Goal: Task Accomplishment & Management: Complete application form

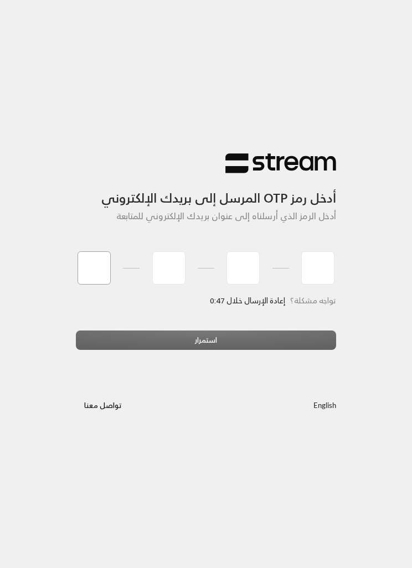
type input "2"
type input "3"
type input "8"
type input "3"
click at [203, 345] on div "استمرار" at bounding box center [206, 344] width 260 height 28
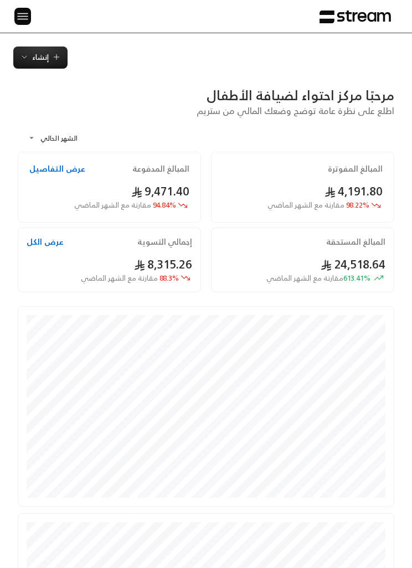
click at [38, 55] on span "إنشاء" at bounding box center [40, 57] width 17 height 13
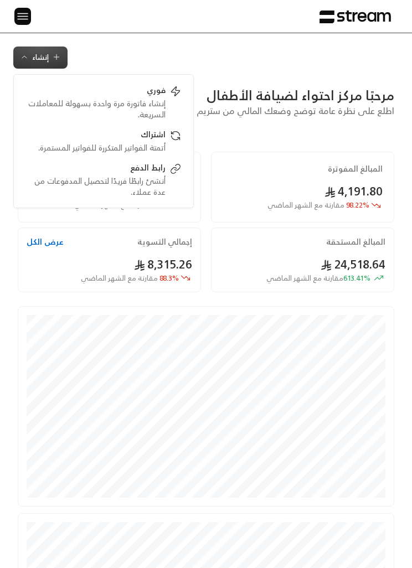
click at [25, 16] on img at bounding box center [22, 16] width 13 height 14
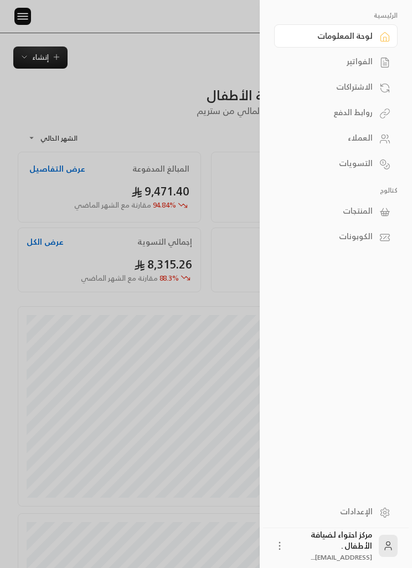
click at [380, 210] on icon at bounding box center [384, 211] width 11 height 11
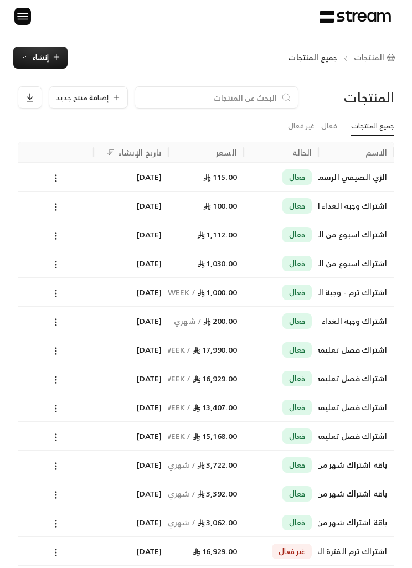
scroll to position [0, -1]
click at [246, 102] on input at bounding box center [209, 97] width 135 height 12
type input "رسوم"
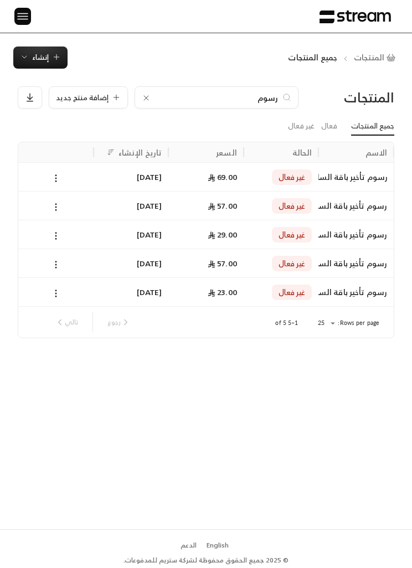
click at [327, 127] on link "فعال" at bounding box center [329, 126] width 16 height 18
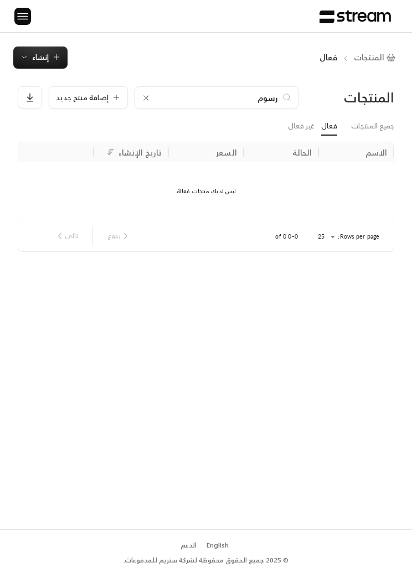
click at [383, 120] on link "جميع المنتجات" at bounding box center [372, 126] width 43 height 18
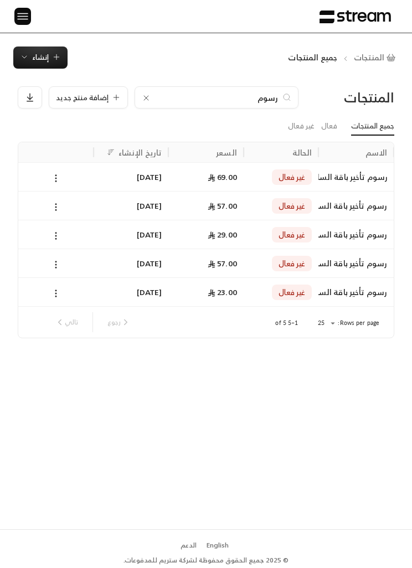
click at [327, 126] on link "فعال" at bounding box center [329, 126] width 16 height 18
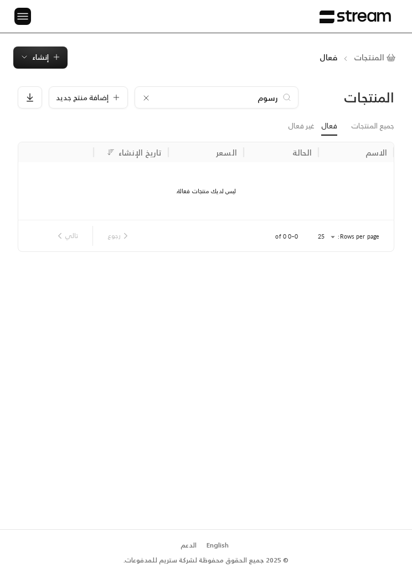
click at [304, 124] on link "غير فعال" at bounding box center [301, 126] width 27 height 18
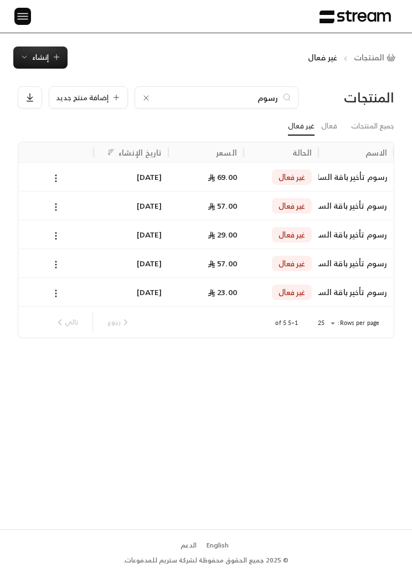
click at [337, 290] on div "رسوم تأخير باقة الساعة 3 بعد ربع ساعة" at bounding box center [356, 292] width 62 height 28
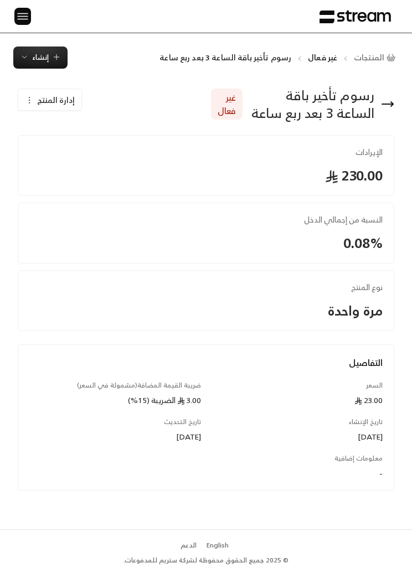
click at [18, 12] on img at bounding box center [22, 16] width 13 height 14
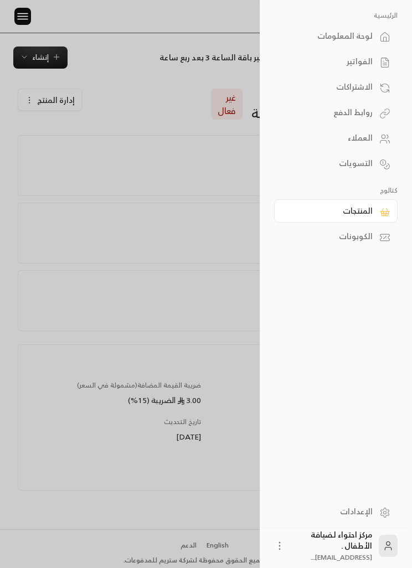
click at [380, 523] on link "الإعدادات" at bounding box center [335, 511] width 123 height 23
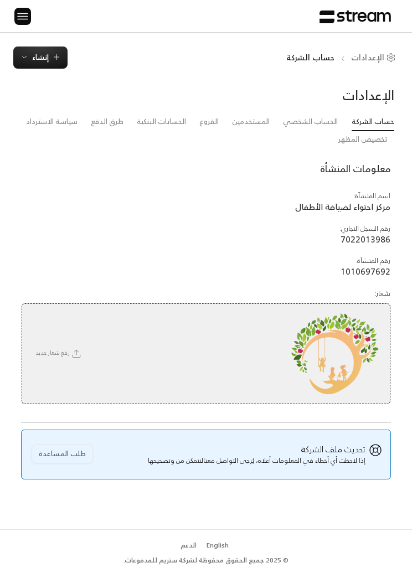
click at [62, 128] on link "سياسة الاسترداد" at bounding box center [51, 122] width 51 height 18
click at [27, 17] on img at bounding box center [22, 16] width 13 height 14
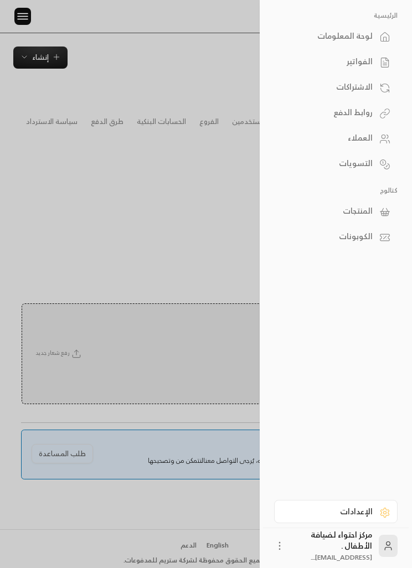
click at [382, 209] on icon at bounding box center [384, 211] width 11 height 11
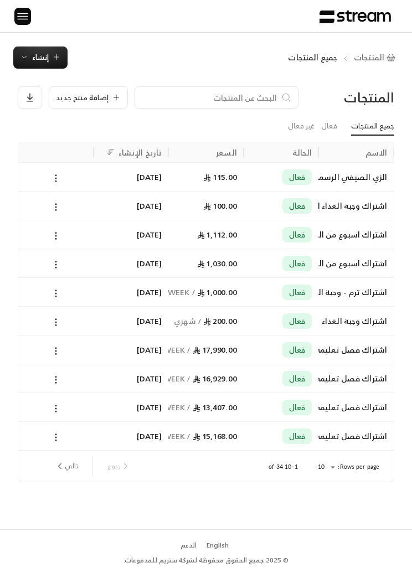
scroll to position [0, -1]
click at [307, 120] on link "غير فعال" at bounding box center [301, 126] width 27 height 18
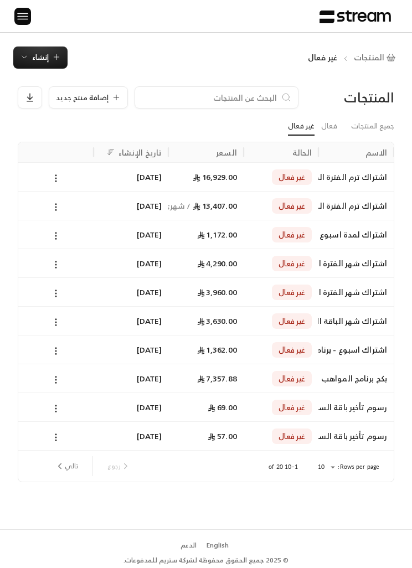
scroll to position [0, -1]
click at [239, 98] on input at bounding box center [209, 97] width 135 height 12
type input "رسوم"
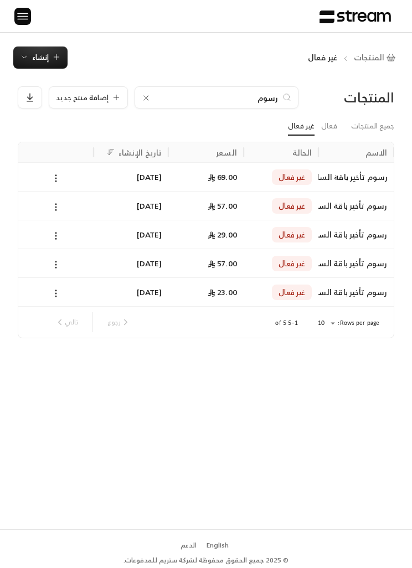
click at [59, 172] on button at bounding box center [56, 178] width 12 height 13
click at [102, 204] on li "تعديل" at bounding box center [88, 206] width 69 height 19
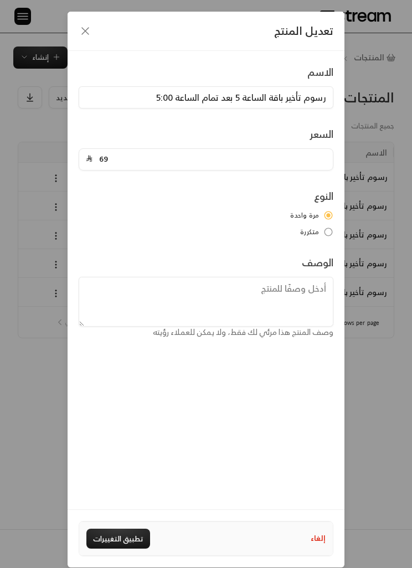
click at [35, 161] on div "تعديل المنتج الاسم رسوم تأخير باقة الساعة 5 بعد تمام الساعة 5:00 السعر 69 النوع…" at bounding box center [206, 284] width 412 height 568
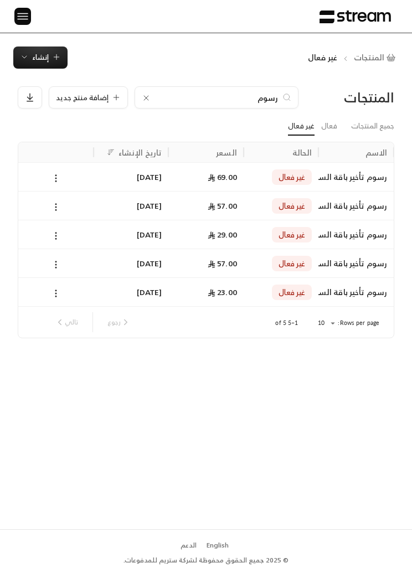
type input "0"
click at [89, 175] on div at bounding box center [55, 176] width 75 height 29
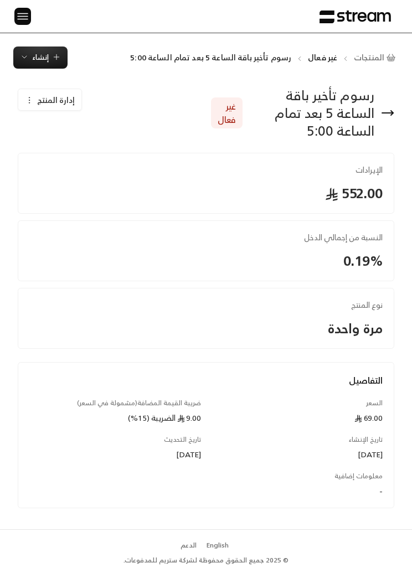
click at [42, 107] on button "إدارة المنتج" at bounding box center [49, 100] width 63 height 22
click at [74, 151] on span "تفعيل" at bounding box center [80, 153] width 18 height 8
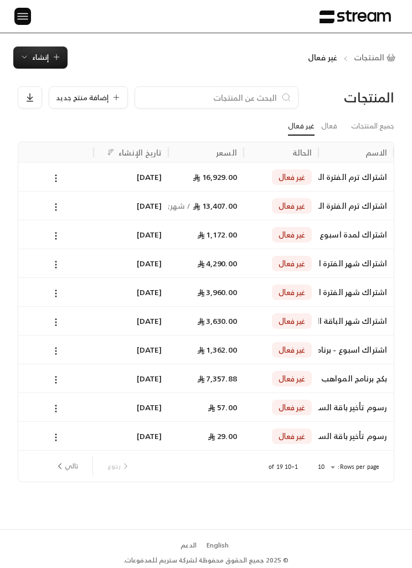
scroll to position [0, -1]
click at [189, 102] on input at bounding box center [209, 97] width 135 height 12
type input "رس"
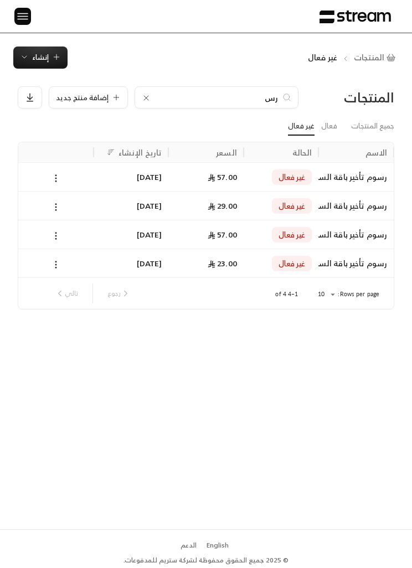
click at [54, 179] on icon at bounding box center [56, 178] width 10 height 10
click at [100, 208] on li "تعديل" at bounding box center [88, 206] width 69 height 19
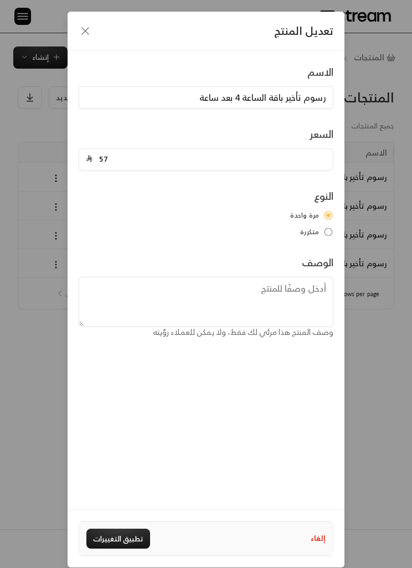
click at [78, 22] on div "تعديل المنتج" at bounding box center [206, 31] width 277 height 39
click at [94, 25] on div "تعديل المنتج" at bounding box center [206, 31] width 277 height 39
click at [85, 26] on icon "button" at bounding box center [85, 30] width 13 height 13
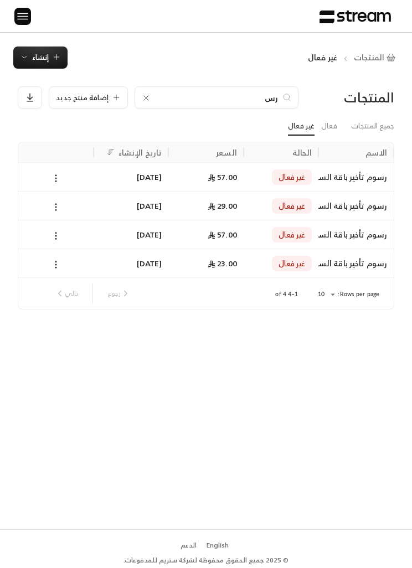
click at [211, 153] on icon "Sort" at bounding box center [208, 152] width 8 height 8
click at [208, 171] on span "23.00" at bounding box center [222, 177] width 29 height 14
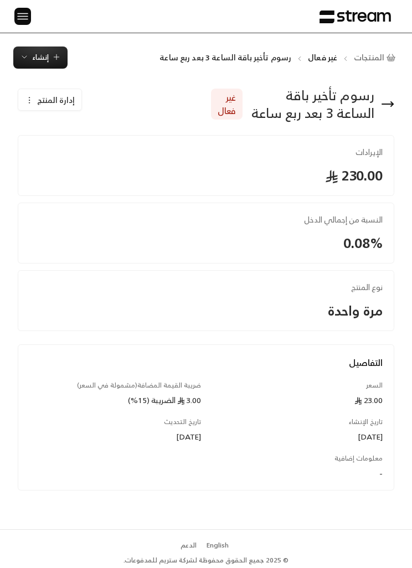
click at [38, 109] on button "إدارة المنتج" at bounding box center [49, 100] width 63 height 22
click at [72, 154] on span "تفعيل" at bounding box center [80, 153] width 18 height 8
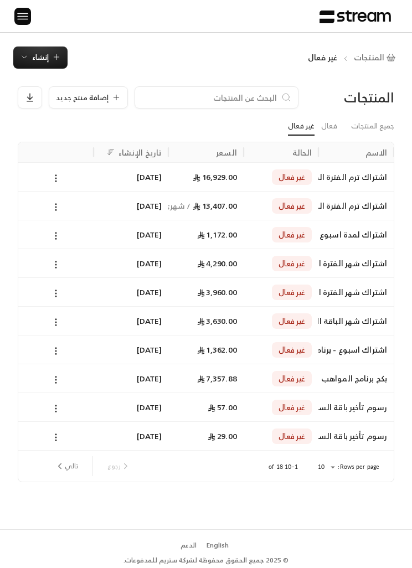
scroll to position [0, -1]
click at [212, 98] on input at bounding box center [209, 97] width 135 height 12
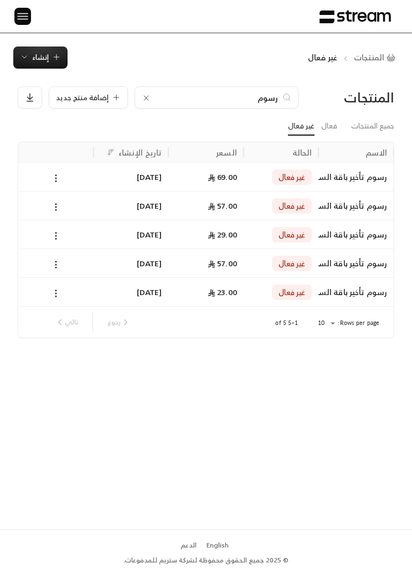
scroll to position [0, 0]
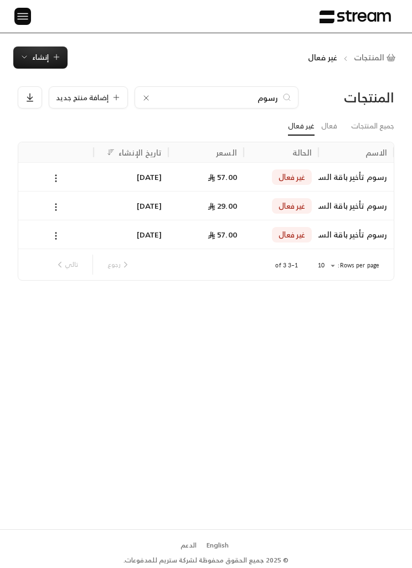
type input "رسوم"
click at [56, 173] on icon at bounding box center [56, 178] width 10 height 10
click at [93, 206] on li "تعديل" at bounding box center [88, 206] width 69 height 19
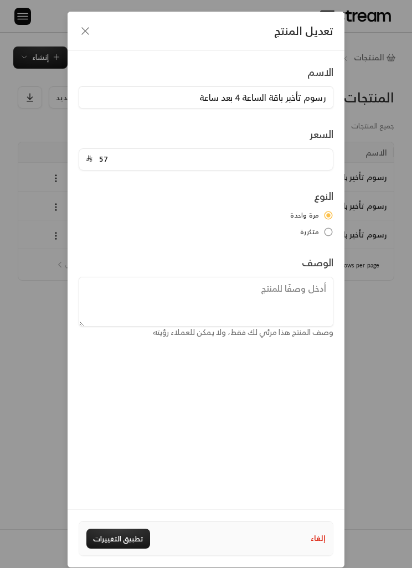
click at [44, 366] on div "تعديل المنتج الاسم رسوم تأخير باقة الساعة 4 بعد ساعة السعر 57 النوع مرة واحدة م…" at bounding box center [206, 284] width 412 height 568
type input "0"
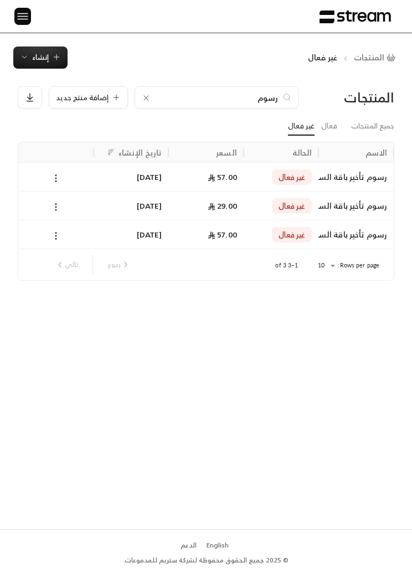
click at [206, 177] on div "57.00" at bounding box center [206, 177] width 62 height 28
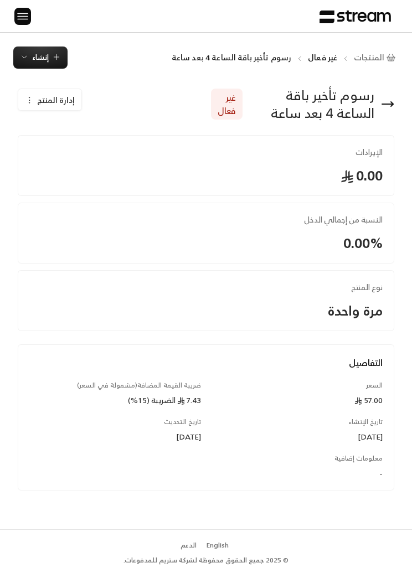
click at [34, 97] on div "إدارة المنتج" at bounding box center [50, 100] width 50 height 11
click at [81, 149] on span "تفعيل" at bounding box center [80, 153] width 18 height 8
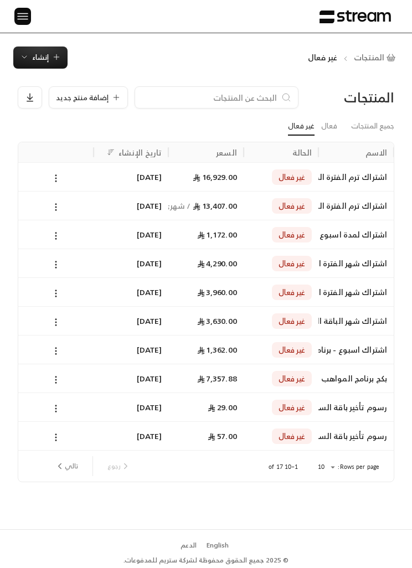
scroll to position [0, -1]
click at [186, 92] on input at bounding box center [209, 97] width 135 height 12
type input "ر"
click at [172, 102] on input "ر" at bounding box center [216, 97] width 123 height 12
type input "رسو"
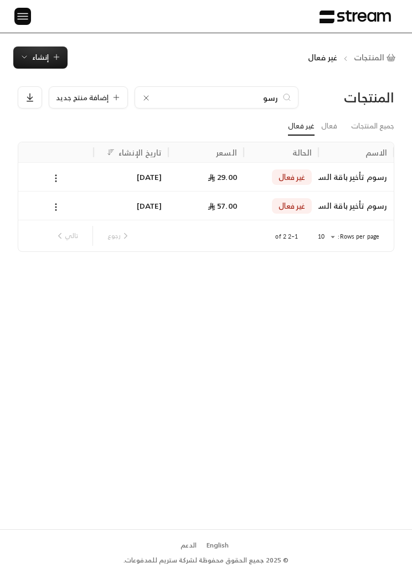
click at [54, 180] on icon at bounding box center [56, 178] width 10 height 10
click at [106, 205] on li "تعديل" at bounding box center [88, 206] width 69 height 19
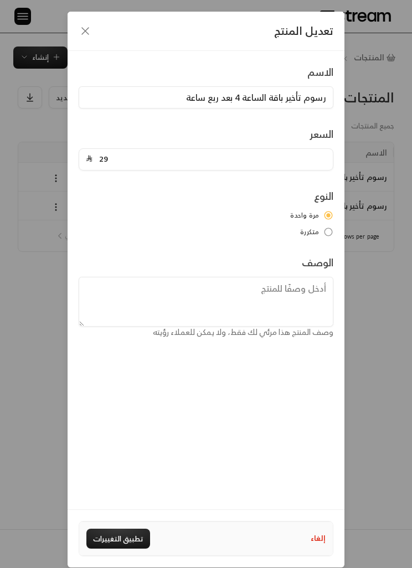
click at [35, 251] on div "تعديل المنتج الاسم رسوم تأخير باقة الساعة 4 بعد ربع ساعة السعر 29 النوع مرة واح…" at bounding box center [206, 284] width 412 height 568
type input "0"
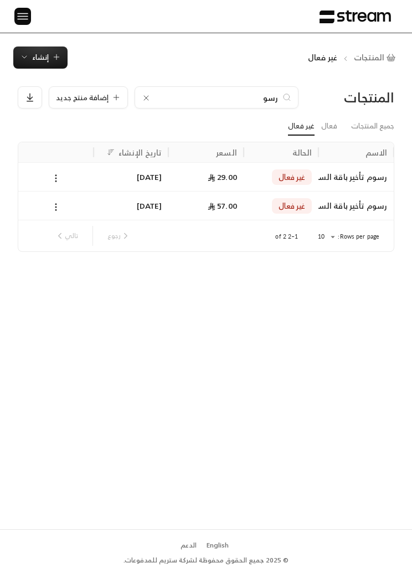
click at [223, 171] on span "29.00" at bounding box center [222, 177] width 29 height 14
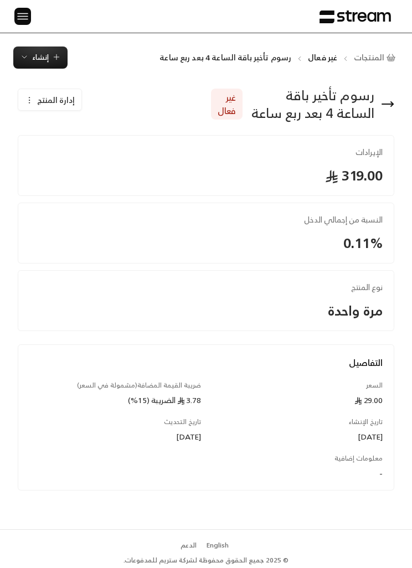
click at [34, 102] on div "إدارة المنتج" at bounding box center [50, 100] width 50 height 11
click at [63, 153] on link "تفعيل" at bounding box center [59, 153] width 69 height 19
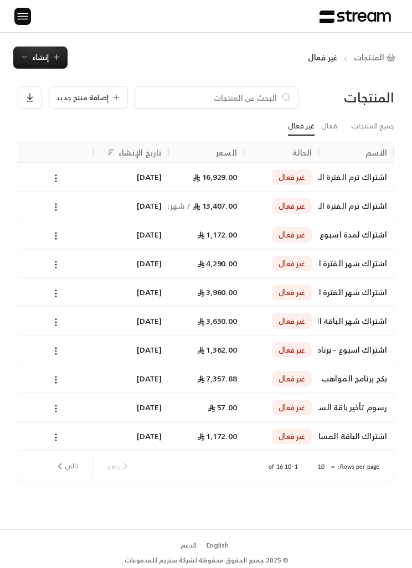
scroll to position [0, -1]
click at [167, 102] on input at bounding box center [209, 97] width 135 height 12
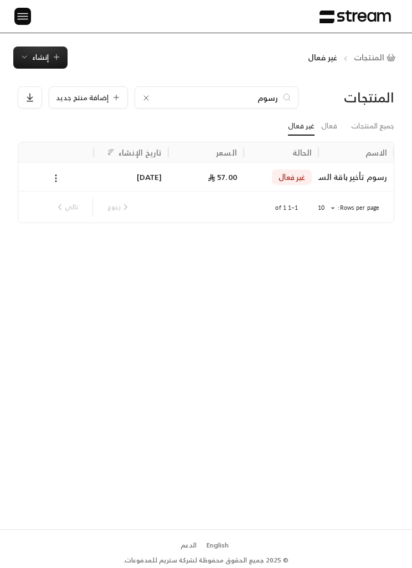
type input "رسوم"
click at [56, 180] on icon at bounding box center [56, 178] width 10 height 10
click at [131, 182] on div at bounding box center [206, 284] width 412 height 568
click at [140, 178] on div "[DATE]" at bounding box center [131, 177] width 62 height 28
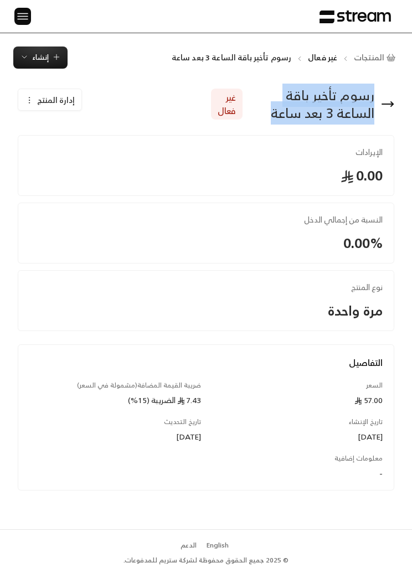
copy span "رسوم تأخير باقة الساعة 3 بعد ساعة"
click at [29, 93] on button "إدارة المنتج" at bounding box center [49, 100] width 63 height 22
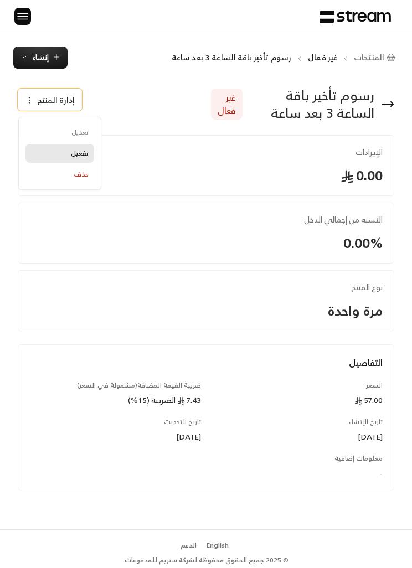
click at [79, 152] on span "تفعيل" at bounding box center [80, 153] width 18 height 8
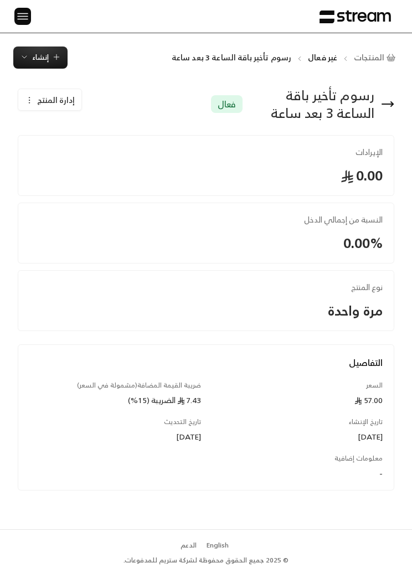
click at [45, 54] on span "إنشاء" at bounding box center [40, 57] width 17 height 13
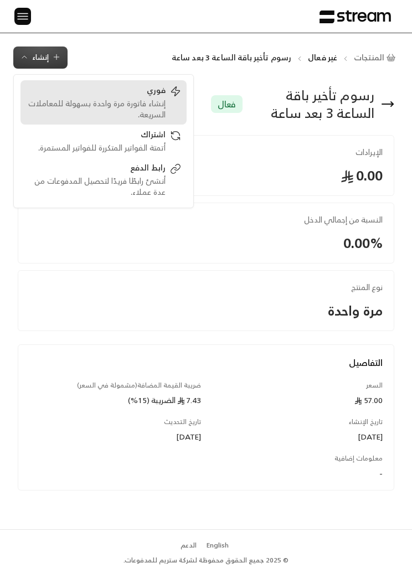
click at [149, 105] on div "إنشاء فاتورة مرة واحدة بسهولة للمعاملات السريعة." at bounding box center [96, 109] width 140 height 22
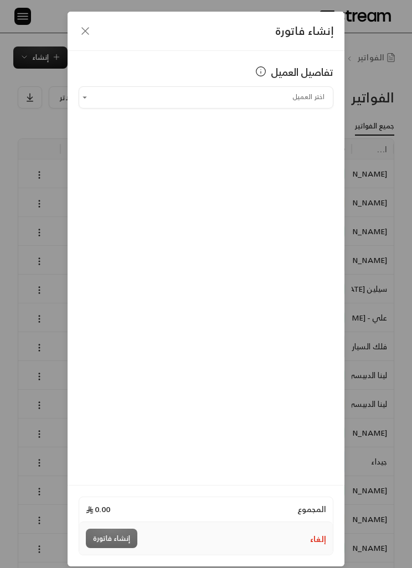
click at [69, 36] on div "إنشاء فاتورة" at bounding box center [206, 31] width 277 height 39
click at [96, 29] on div "إنشاء فاتورة" at bounding box center [206, 31] width 277 height 39
click at [88, 33] on icon "button" at bounding box center [85, 30] width 13 height 13
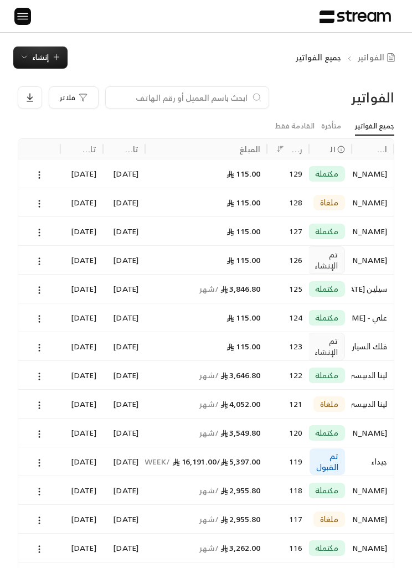
click at [17, 24] on button at bounding box center [22, 16] width 17 height 17
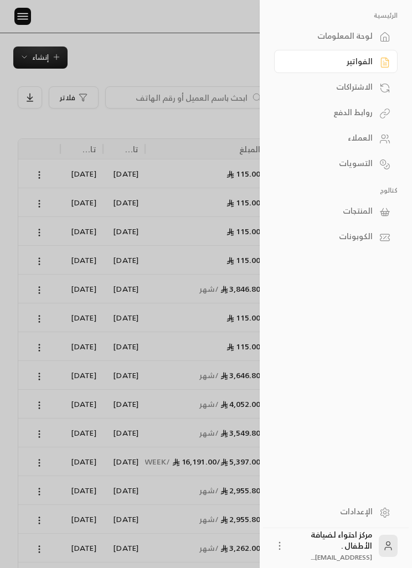
click at [365, 205] on div "المنتجات" at bounding box center [330, 210] width 85 height 11
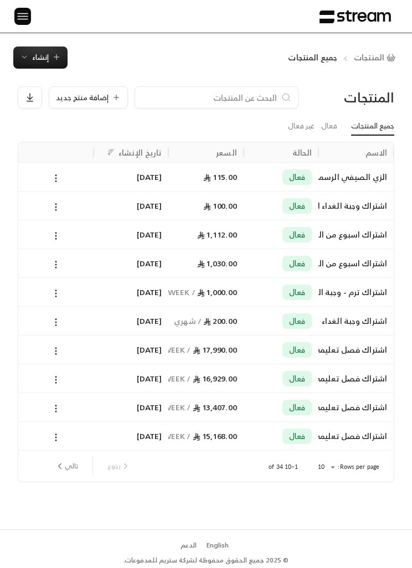
scroll to position [0, -1]
click at [92, 96] on span "إضافة منتج جديد" at bounding box center [82, 97] width 53 height 7
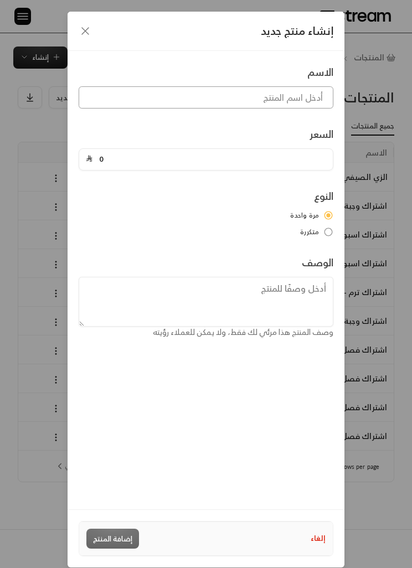
click at [288, 101] on input at bounding box center [206, 97] width 255 height 22
click at [306, 96] on input at bounding box center [206, 97] width 255 height 22
paste input "رسوم تأخير باقة الساعة 3 بعد ساعة"
click at [235, 94] on input "رسوم تأخير باقة الساعة 3 بعد ساعة" at bounding box center [206, 97] width 255 height 22
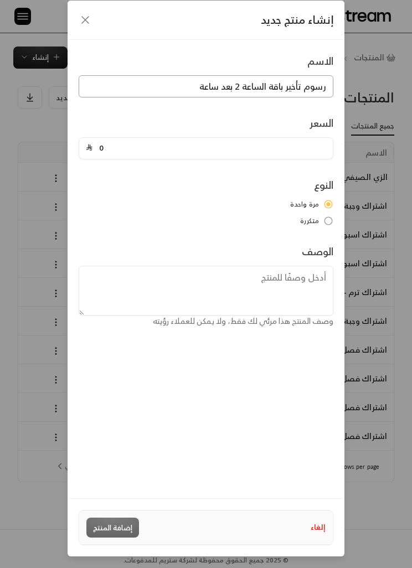
type input "رسوم تأخير باقة الساعة 2 بعد ساعة"
click at [240, 138] on input "0" at bounding box center [209, 148] width 234 height 21
click at [368, 168] on div "إنشاء منتج جديد الاسم رسوم تأخير باقة الساعة 2 بعد ساعة السعر 0 النوع مرة واحدة…" at bounding box center [206, 284] width 412 height 568
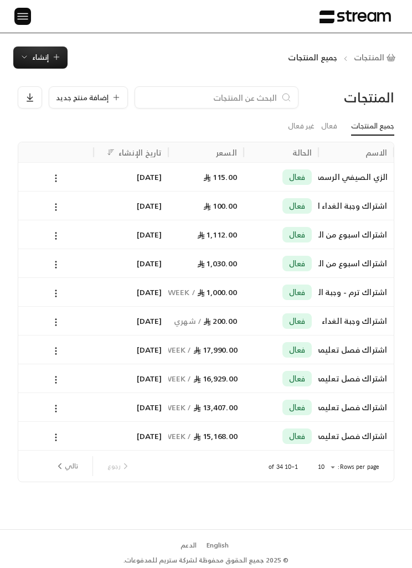
click at [158, 101] on input at bounding box center [209, 97] width 135 height 12
type input "ريوم"
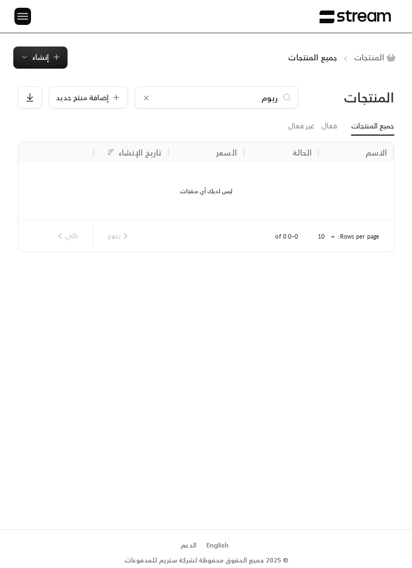
click at [209, 92] on input "ريوم" at bounding box center [216, 97] width 123 height 12
type input "ر"
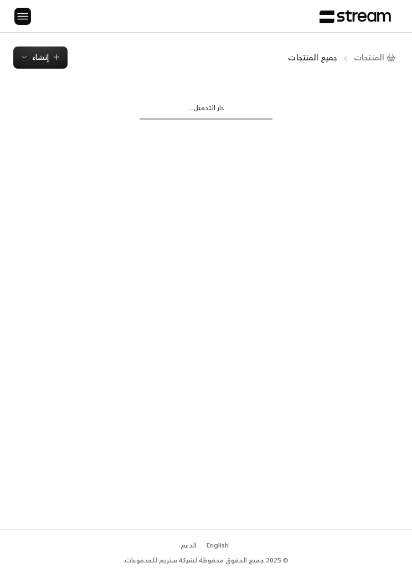
click at [265, 497] on div "جار التحميل..." at bounding box center [206, 299] width 412 height 461
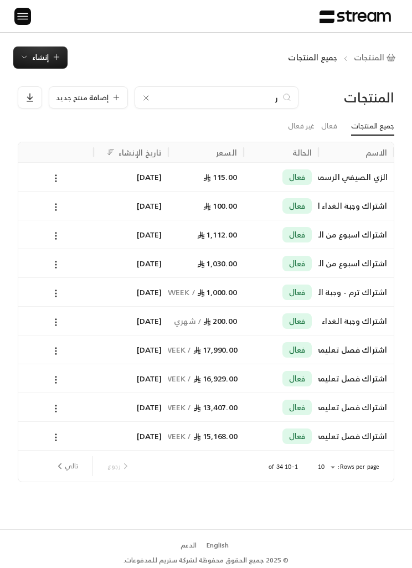
click at [146, 99] on icon at bounding box center [146, 98] width 9 height 9
click at [188, 102] on input at bounding box center [209, 97] width 135 height 12
type input "سو"
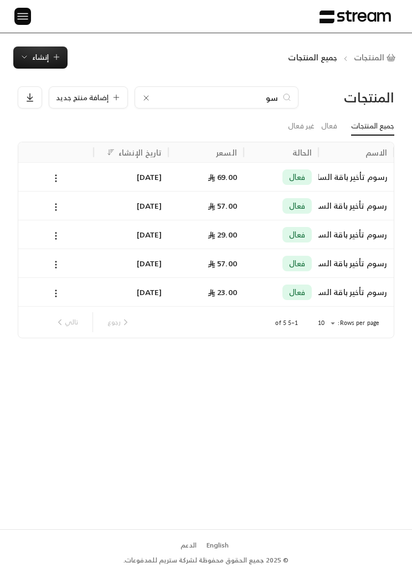
click at [58, 290] on icon at bounding box center [56, 293] width 10 height 10
click at [267, 292] on div at bounding box center [206, 284] width 412 height 568
click at [216, 291] on span "23.00" at bounding box center [222, 292] width 29 height 14
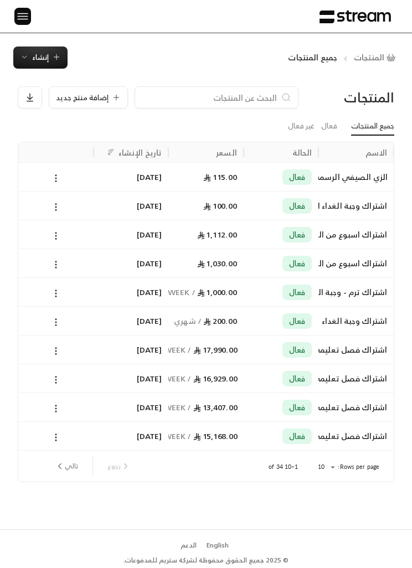
click at [245, 99] on input at bounding box center [209, 97] width 135 height 12
type input "رس"
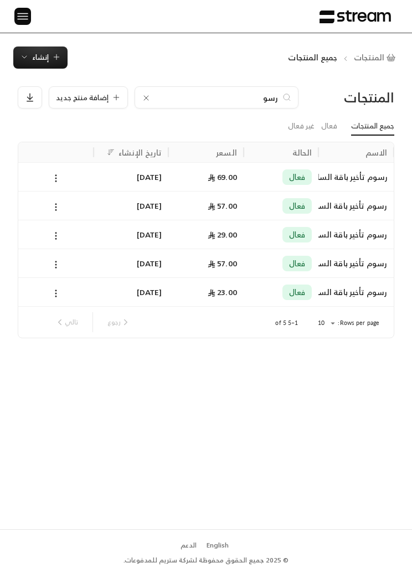
click at [366, 202] on div "رسوم تأخير باقة الساعة 4 بعد ساعة" at bounding box center [356, 206] width 62 height 28
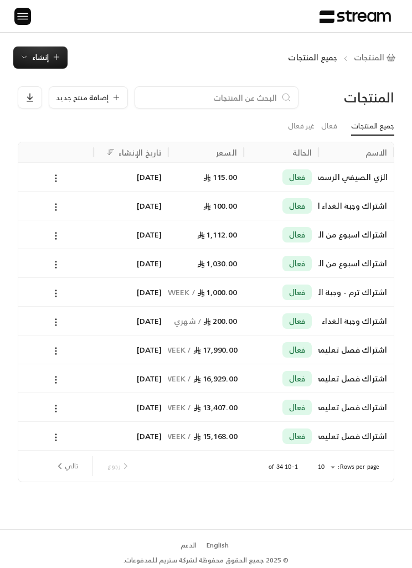
click at [95, 100] on span "إضافة منتج جديد" at bounding box center [82, 97] width 53 height 7
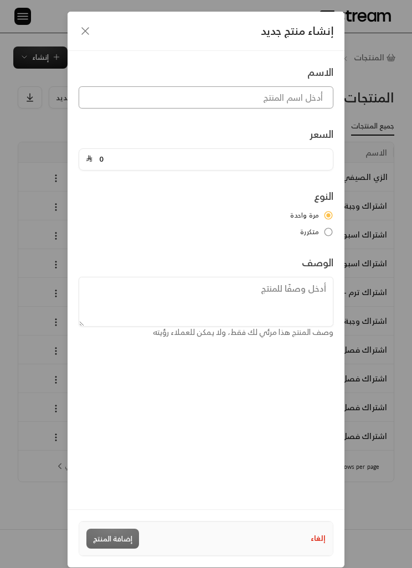
click at [297, 92] on input at bounding box center [206, 97] width 255 height 22
click at [313, 94] on input at bounding box center [206, 97] width 255 height 22
paste input "رسوم تأخير باقة الساعة 3 بعد ساعة"
click at [237, 96] on input "رسوم تأخير باقة الساعة 3 بعد ساعة" at bounding box center [206, 97] width 255 height 22
click at [237, 95] on input "رسوم تأخير باقة الساعة 3 بعد ساعة" at bounding box center [206, 97] width 255 height 22
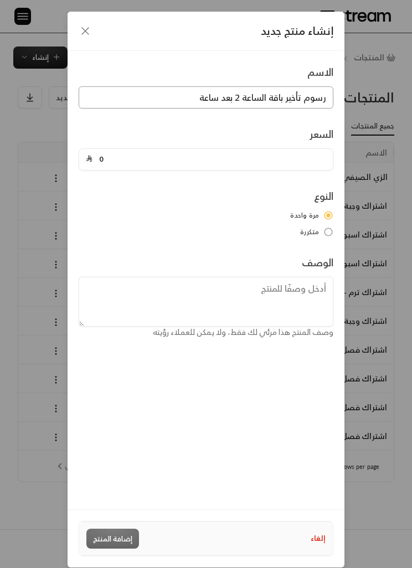
click at [280, 88] on input "رسوم تأخير باقة الساعة 2 بعد ساعة" at bounding box center [206, 97] width 255 height 22
click at [282, 94] on input "رسوم تأخير باقة الساعة 2 بعد ساعة" at bounding box center [206, 97] width 255 height 22
type input "رسوم تأخير باقة الساعة 2 بعد ساعة"
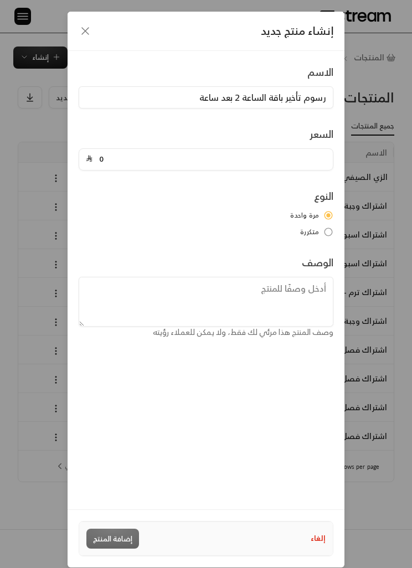
click at [268, 154] on input "0" at bounding box center [209, 159] width 234 height 21
click at [195, 161] on input "0" at bounding box center [209, 159] width 234 height 21
click at [194, 161] on input "0" at bounding box center [209, 159] width 234 height 21
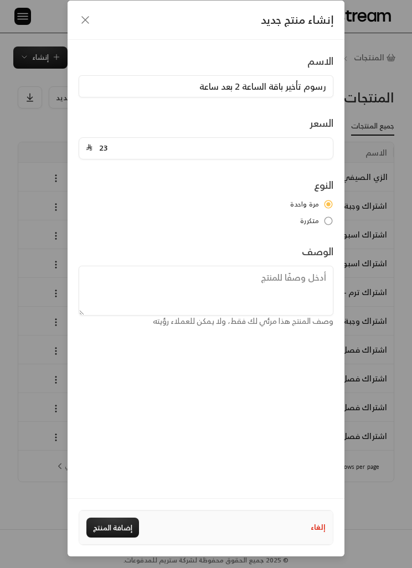
click at [293, 342] on div "الاسم رسوم تأخير باقة الساعة 2 بعد ساعة السعر 23 النوع مرة واحدة متكررة الوصف و…" at bounding box center [206, 269] width 277 height 458
click at [112, 138] on input "23" at bounding box center [209, 148] width 234 height 21
click at [106, 138] on input "23" at bounding box center [209, 148] width 234 height 21
click at [105, 138] on input "23" at bounding box center [209, 148] width 234 height 21
type input "57"
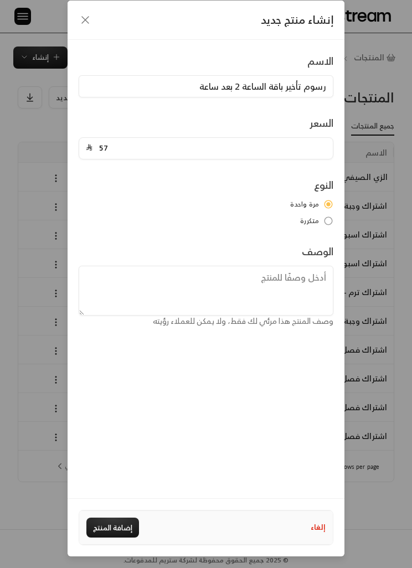
click at [266, 335] on div "الاسم رسوم تأخير باقة الساعة 2 بعد ساعة السعر 57 النوع مرة واحدة متكررة الوصف و…" at bounding box center [206, 269] width 277 height 458
click at [123, 524] on button "إضافة المنتج" at bounding box center [112, 528] width 53 height 20
type input "0"
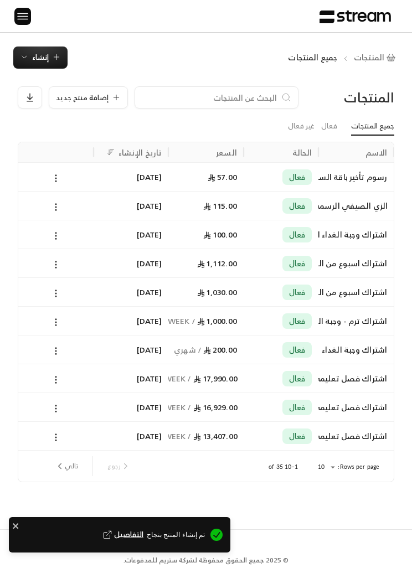
click at [66, 95] on span "إضافة منتج جديد" at bounding box center [82, 97] width 53 height 7
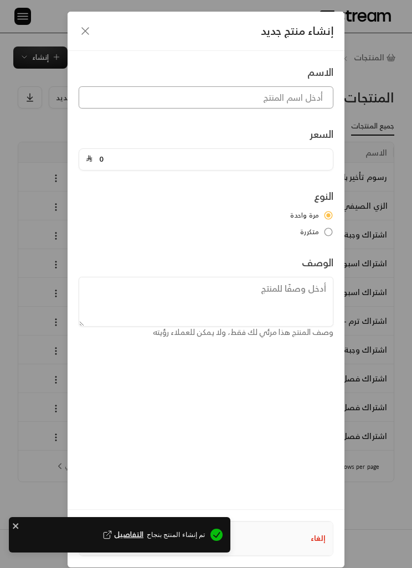
click at [295, 96] on input at bounding box center [206, 97] width 255 height 22
click at [303, 100] on input at bounding box center [206, 97] width 255 height 22
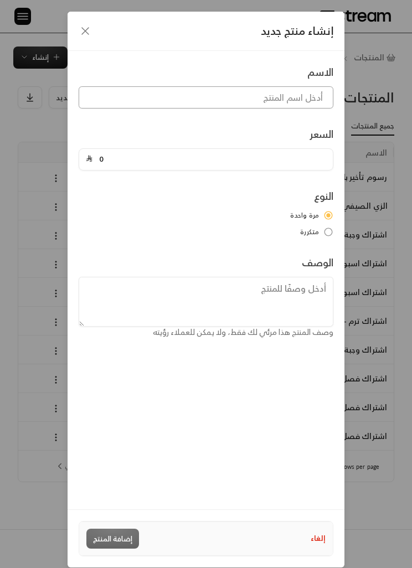
paste input "رسوم تأخير باقة الساعة 2 بعد ساعة"
type input "رسوم تأخير باقة الساعة 2 بعد ساعة"
click at [378, 122] on div "إنشاء منتج جديد الاسم رسوم تأخير باقة الساعة 2 بعد ساعة السعر 0 النوع مرة واحدة…" at bounding box center [206, 284] width 412 height 568
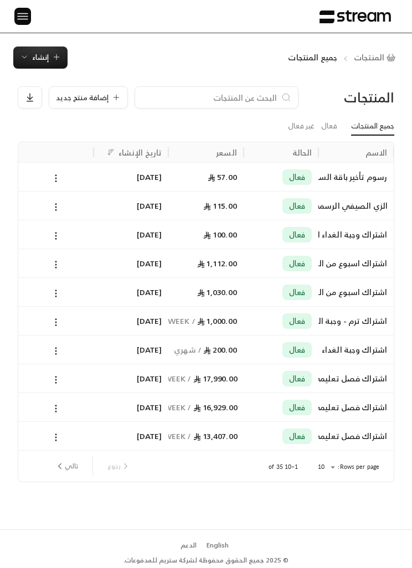
click at [236, 94] on input at bounding box center [209, 97] width 135 height 12
type input "ز"
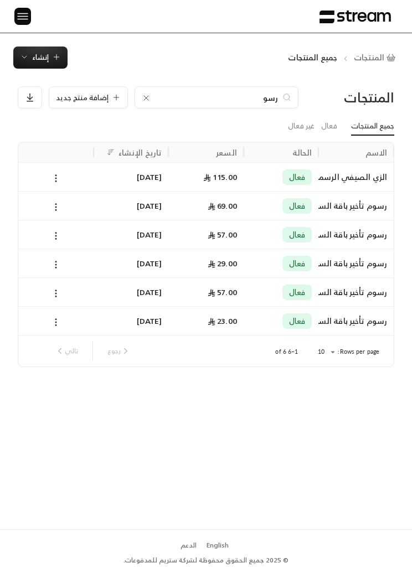
type input "رسوم"
click at [267, 309] on div "فعال" at bounding box center [281, 321] width 62 height 28
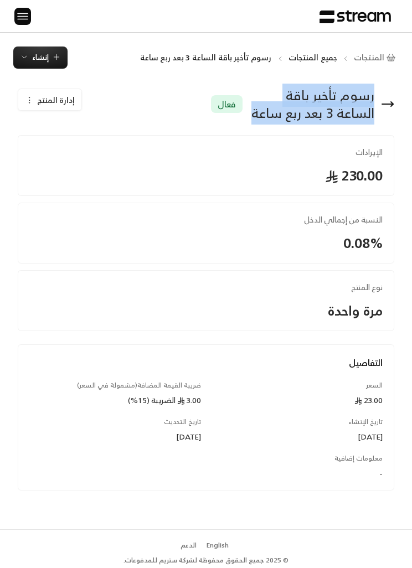
copy span "رسوم تأخير باقة الساعة 3 بعد ربع ساعة"
click at [50, 64] on button "إنشاء" at bounding box center [40, 58] width 54 height 22
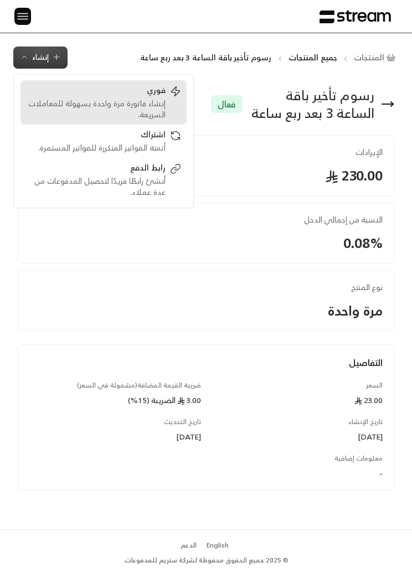
click at [156, 100] on div "إنشاء فاتورة مرة واحدة بسهولة للمعاملات السريعة." at bounding box center [96, 109] width 140 height 22
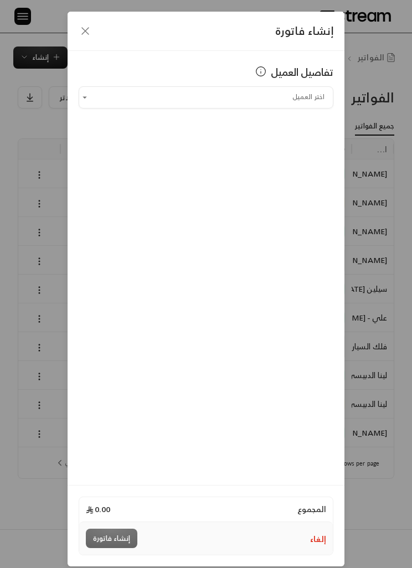
click at [89, 34] on icon "button" at bounding box center [85, 30] width 13 height 13
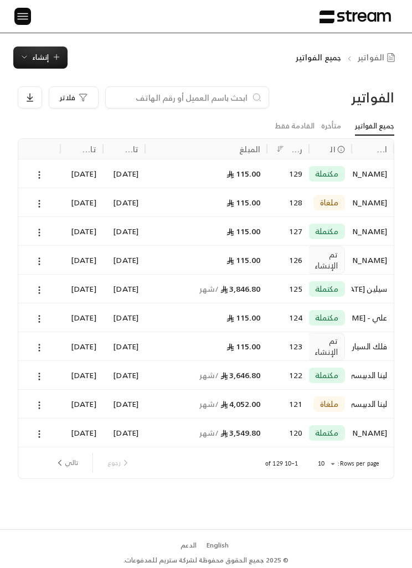
click at [10, 35] on div "الفواتير جميع الفواتير إنشاء فوري إنشاء فاتورة مرة واحدة بسهولة للمعاملات السري…" at bounding box center [206, 281] width 412 height 496
click at [18, 11] on img at bounding box center [22, 16] width 13 height 14
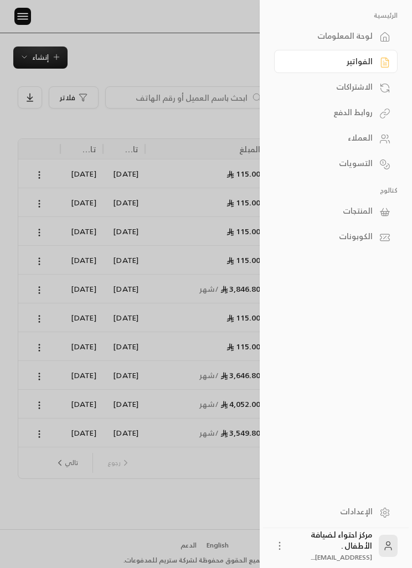
click at [373, 209] on link "المنتجات" at bounding box center [335, 210] width 123 height 23
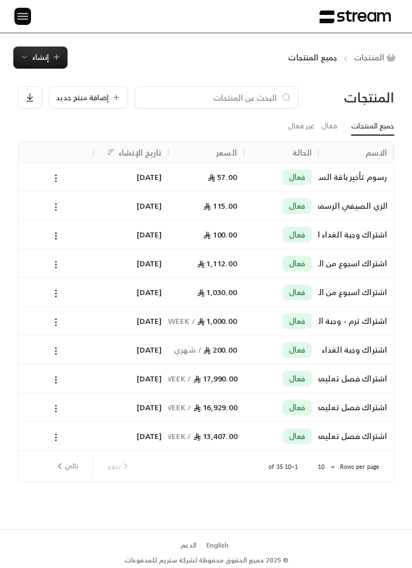
click at [97, 100] on span "إضافة منتج جديد" at bounding box center [82, 97] width 53 height 7
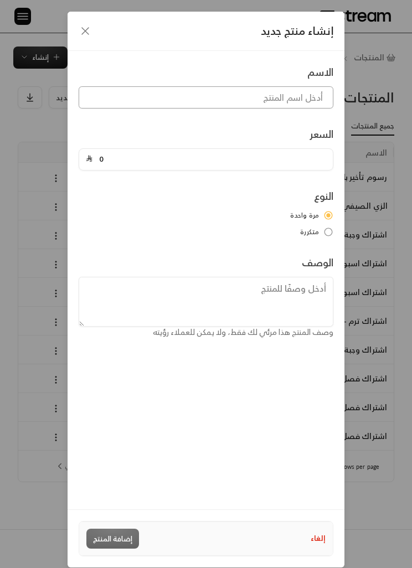
click at [301, 99] on input at bounding box center [206, 97] width 255 height 22
click at [298, 95] on input at bounding box center [206, 97] width 255 height 22
paste input "رسوم تأخير باقة الساعة 3 بعد ربع ساعة"
click at [241, 96] on input "رسوم تأخير باقة الساعة 3 بعد ربع ساعة" at bounding box center [206, 97] width 255 height 22
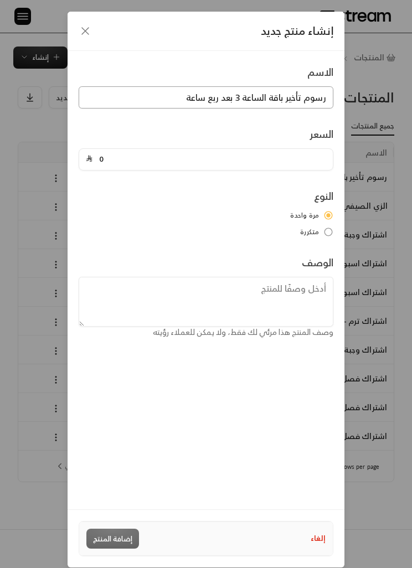
click at [241, 96] on input "رسوم تأخير باقة الساعة 3 بعد ربع ساعة" at bounding box center [206, 97] width 255 height 22
click at [219, 93] on input "رسوم تأخير باقة الساعة 2 بعد ربع ساعة" at bounding box center [206, 97] width 255 height 22
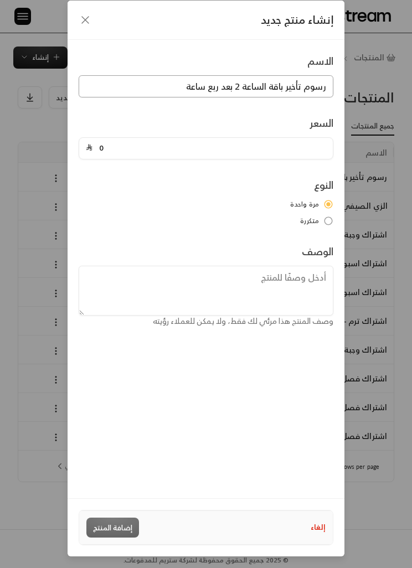
scroll to position [47, 0]
type input "رسوم تأخير باقة الساعة 2 بعد ربع ساعة"
click at [114, 138] on input "0" at bounding box center [209, 148] width 234 height 21
click at [123, 138] on input "0" at bounding box center [209, 148] width 234 height 21
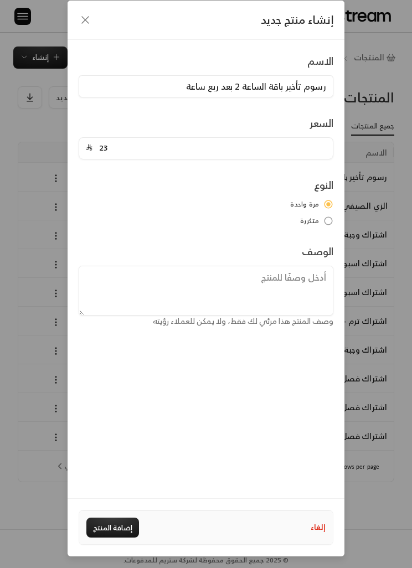
type input "23"
click at [157, 365] on div "الاسم رسوم تأخير باقة الساعة 2 بعد ربع ساعة السعر 23 النوع مرة واحدة متكررة الو…" at bounding box center [206, 269] width 277 height 458
click at [113, 519] on button "إضافة المنتج" at bounding box center [112, 528] width 53 height 20
type input "0"
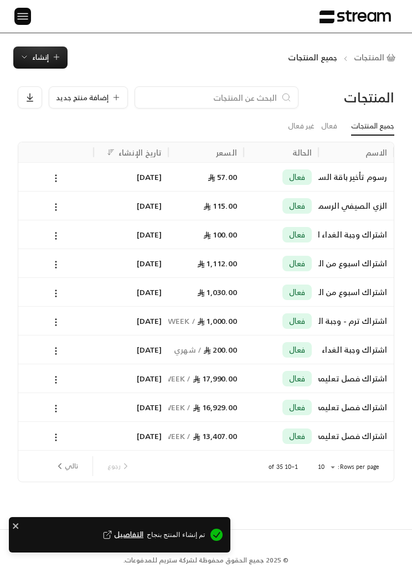
scroll to position [0, 0]
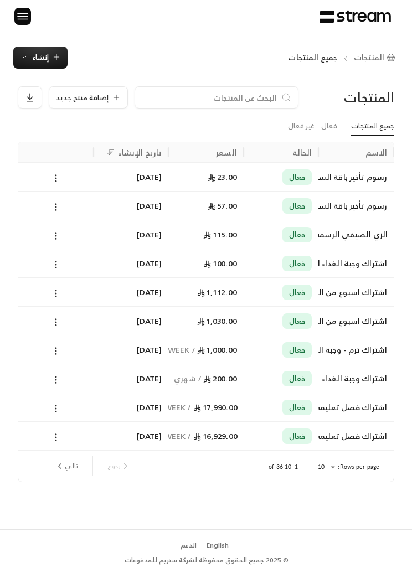
click at [23, 22] on img at bounding box center [22, 16] width 13 height 14
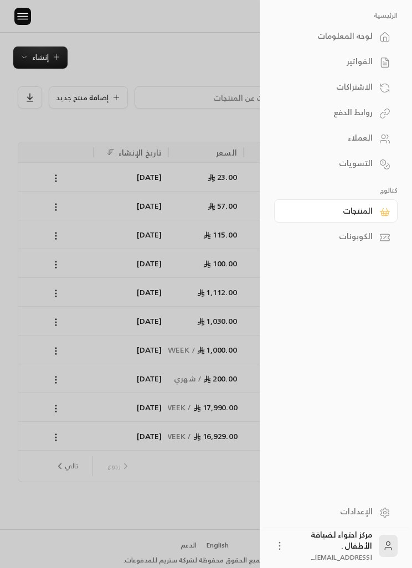
click at [396, 69] on link "الفواتير" at bounding box center [335, 61] width 123 height 23
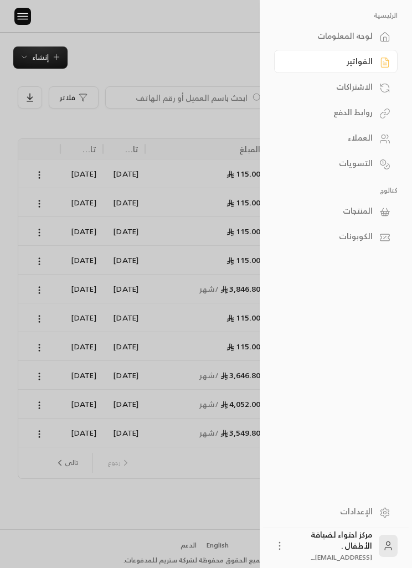
click at [371, 60] on div "الفواتير" at bounding box center [330, 61] width 85 height 11
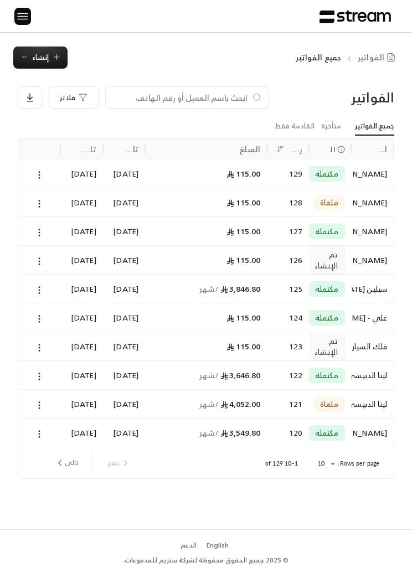
click at [48, 61] on span "إنشاء" at bounding box center [40, 57] width 17 height 13
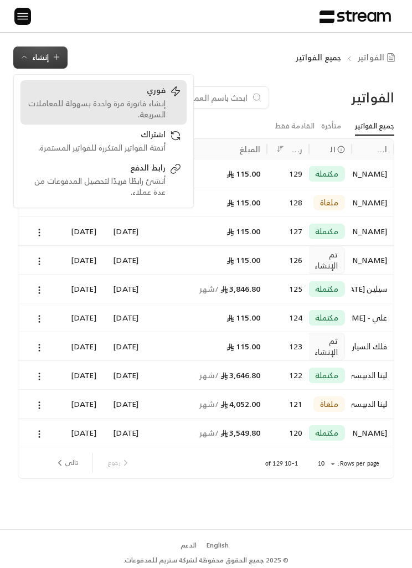
click at [168, 94] on div "فوري إنشاء فاتورة مرة واحدة بسهولة للمعاملات السريعة." at bounding box center [103, 102] width 155 height 35
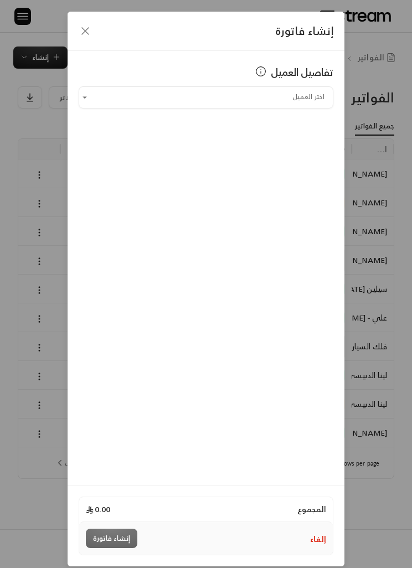
click at [314, 90] on input "اختر العميل" at bounding box center [206, 97] width 255 height 18
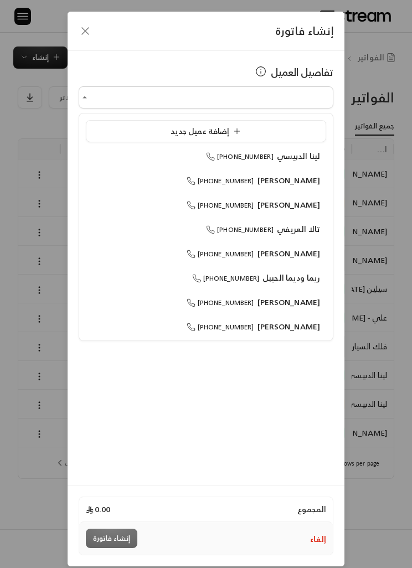
click at [314, 91] on input "اختر العميل" at bounding box center [206, 97] width 255 height 18
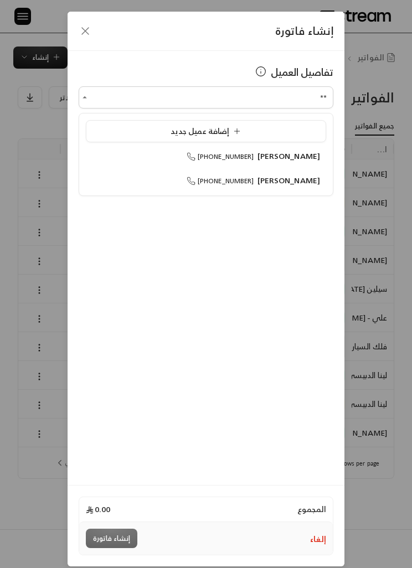
click at [307, 182] on span "[PERSON_NAME]" at bounding box center [288, 180] width 63 height 14
type input "**********"
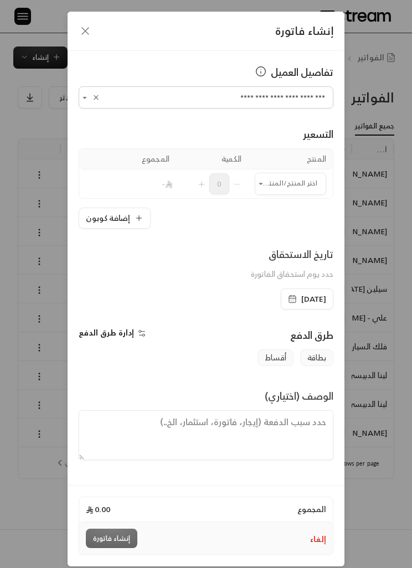
click at [307, 183] on input "اختر العميل" at bounding box center [290, 183] width 71 height 18
type input "*"
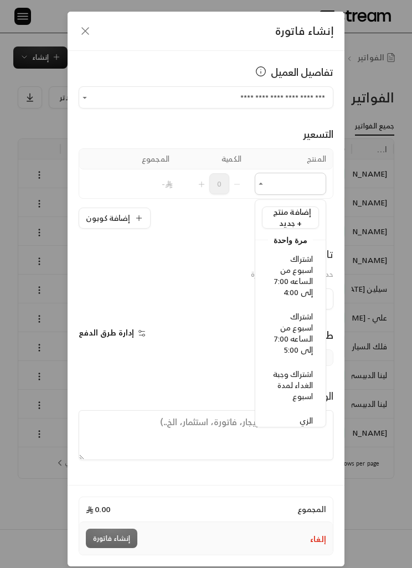
click at [100, 36] on div "إنشاء فاتورة" at bounding box center [206, 31] width 277 height 39
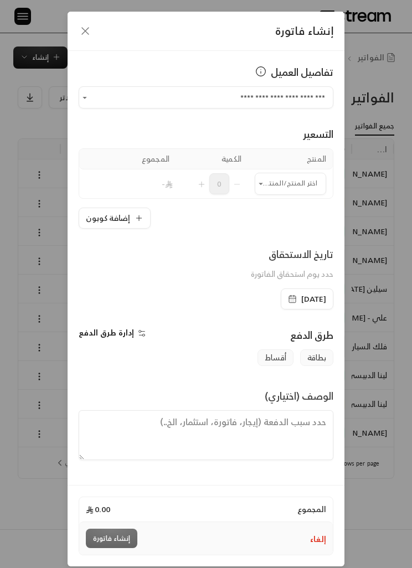
click at [100, 35] on div "إنشاء فاتورة" at bounding box center [206, 31] width 277 height 39
click at [86, 28] on icon "button" at bounding box center [85, 30] width 13 height 13
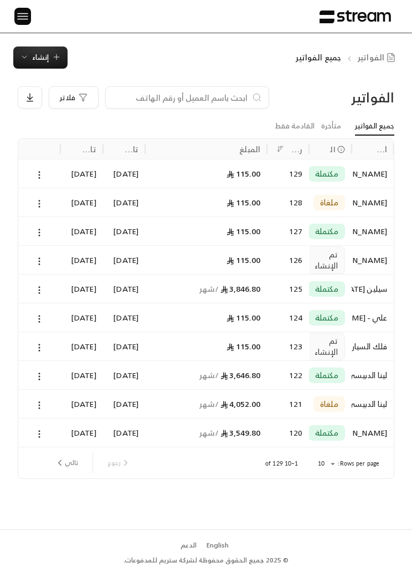
click at [37, 53] on span "إنشاء" at bounding box center [40, 57] width 17 height 13
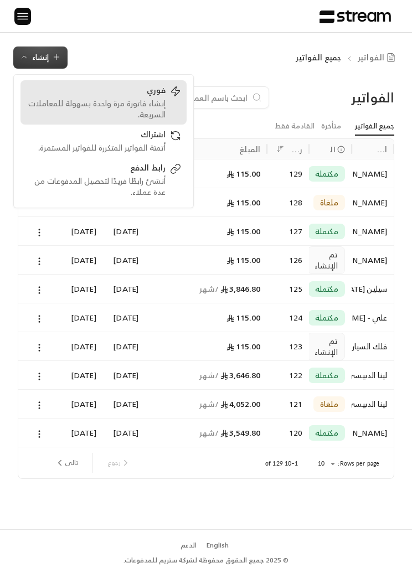
click at [88, 101] on div "إنشاء فاتورة مرة واحدة بسهولة للمعاملات السريعة." at bounding box center [96, 109] width 140 height 22
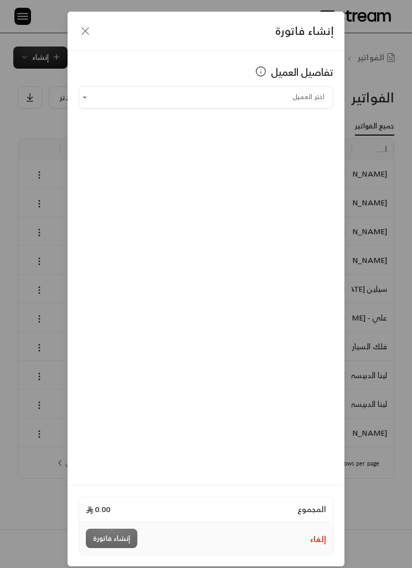
click at [121, 98] on input "اختر العميل" at bounding box center [206, 97] width 255 height 18
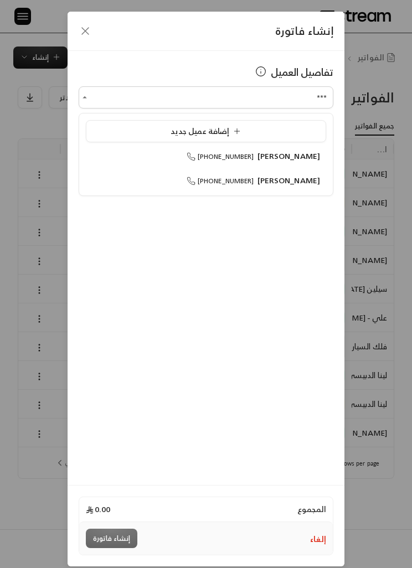
click at [304, 180] on span "[PERSON_NAME]" at bounding box center [288, 180] width 63 height 14
type input "**********"
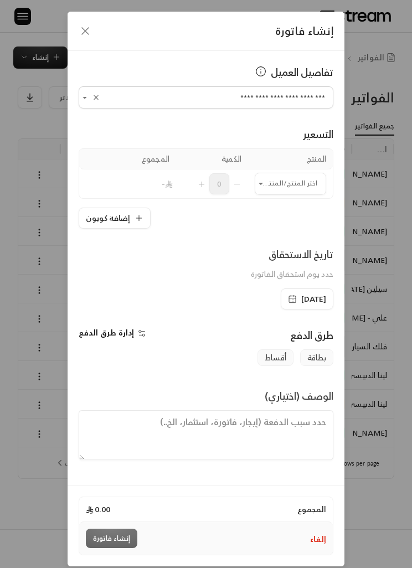
click at [299, 191] on input "اختر العميل" at bounding box center [290, 183] width 71 height 18
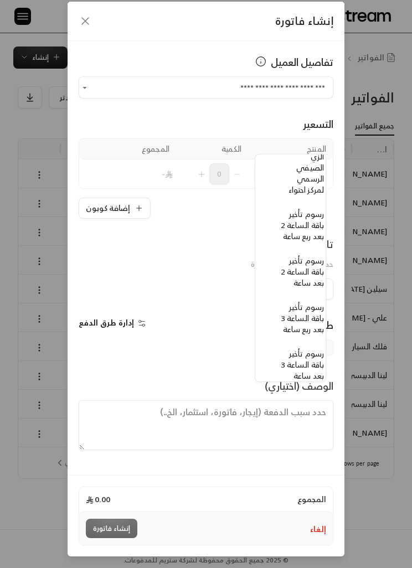
scroll to position [246, -11]
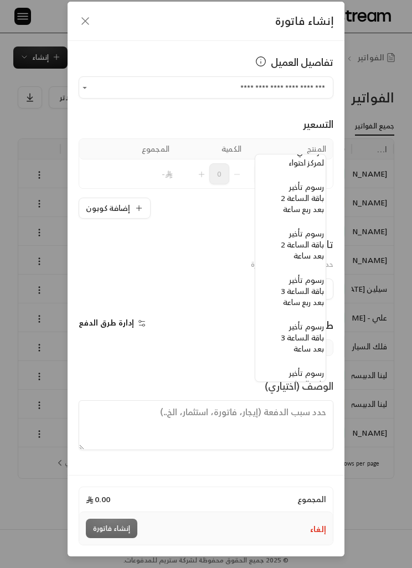
click at [301, 295] on span "رسوم تأخير باقة الساعة 3 بعد ربع ساعة" at bounding box center [302, 291] width 43 height 36
type input "**********"
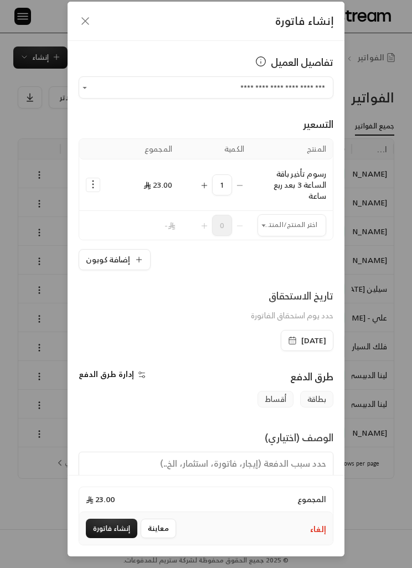
click at [109, 524] on button "إنشاء فاتورة" at bounding box center [111, 528] width 51 height 19
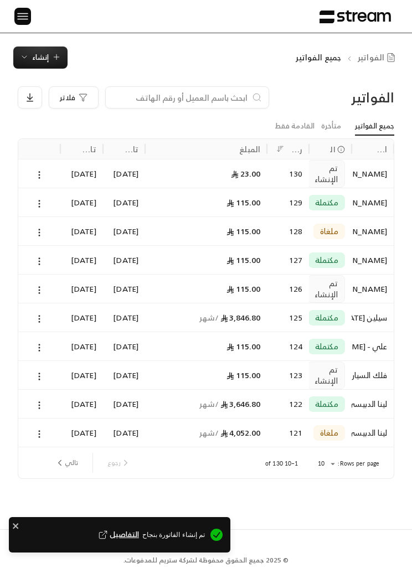
click at [42, 59] on span "إنشاء" at bounding box center [40, 57] width 17 height 13
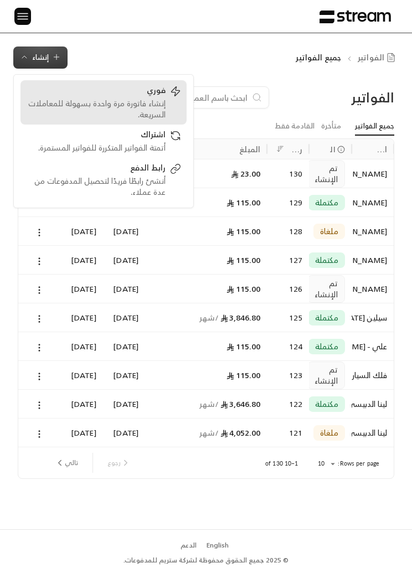
click at [152, 110] on div "إنشاء فاتورة مرة واحدة بسهولة للمعاملات السريعة." at bounding box center [96, 109] width 140 height 22
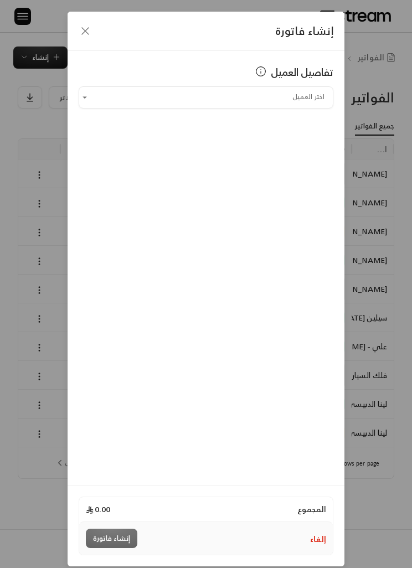
click at [302, 99] on input "اختر العميل" at bounding box center [206, 97] width 255 height 18
click at [307, 147] on li "[PERSON_NAME] [PHONE_NUMBER]" at bounding box center [206, 156] width 240 height 21
type input "**********"
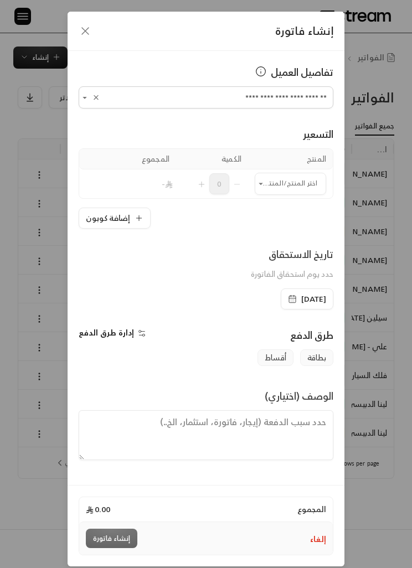
click at [297, 190] on input "اختر العميل" at bounding box center [290, 183] width 71 height 18
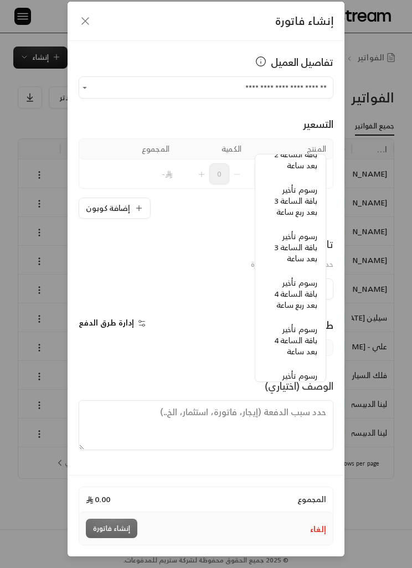
scroll to position [339, -4]
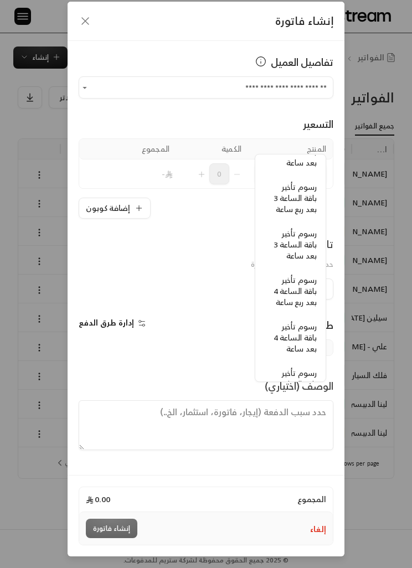
click at [302, 295] on span "رسوم تأخير باقة الساعة 4 بعد ربع ساعة" at bounding box center [294, 291] width 43 height 36
type input "**********"
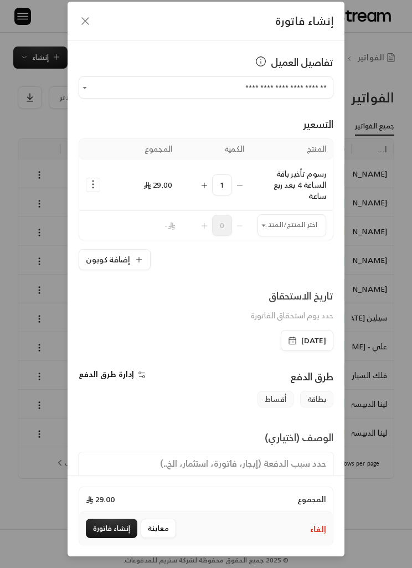
click at [113, 524] on button "إنشاء فاتورة" at bounding box center [111, 528] width 51 height 19
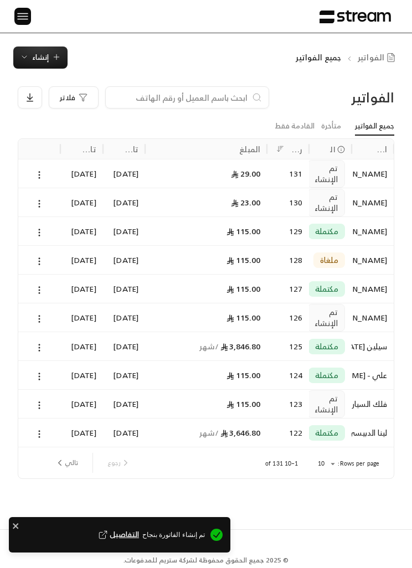
click at [41, 61] on span "إنشاء" at bounding box center [40, 57] width 17 height 13
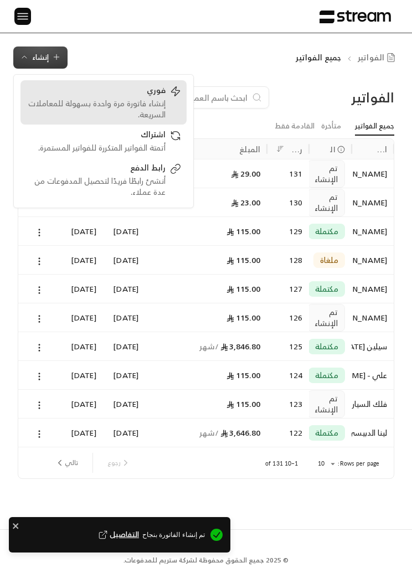
click at [162, 101] on div "إنشاء فاتورة مرة واحدة بسهولة للمعاملات السريعة." at bounding box center [96, 109] width 140 height 22
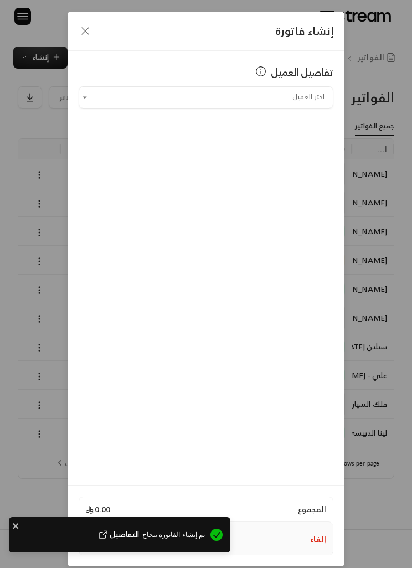
click at [297, 90] on input "اختر العميل" at bounding box center [206, 97] width 255 height 18
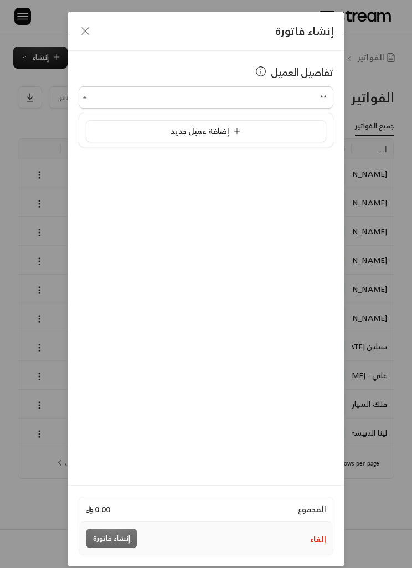
type input "*"
click at [293, 152] on span "أميرة - نوف العسكر" at bounding box center [286, 156] width 67 height 14
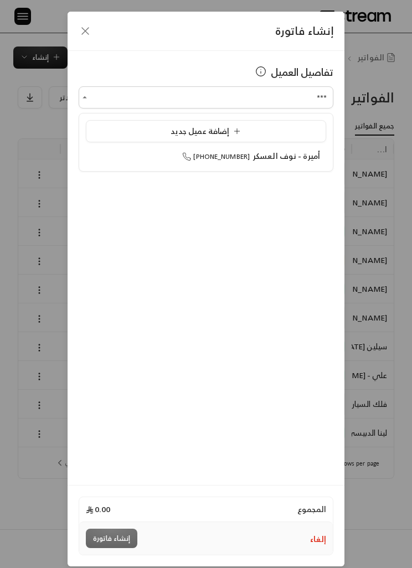
type input "**********"
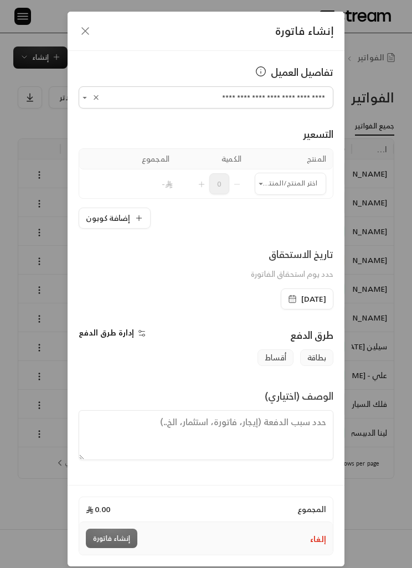
click at [287, 180] on input "اختر العميل" at bounding box center [290, 183] width 71 height 18
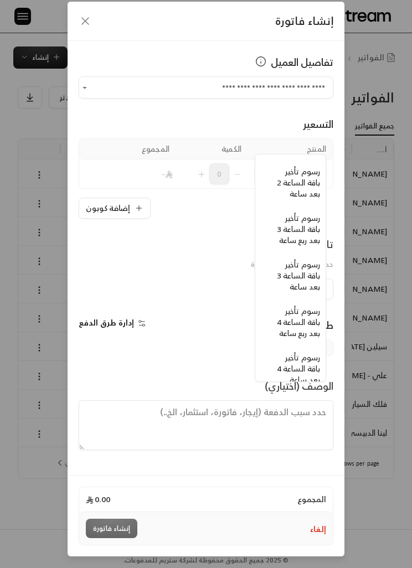
scroll to position [304, -7]
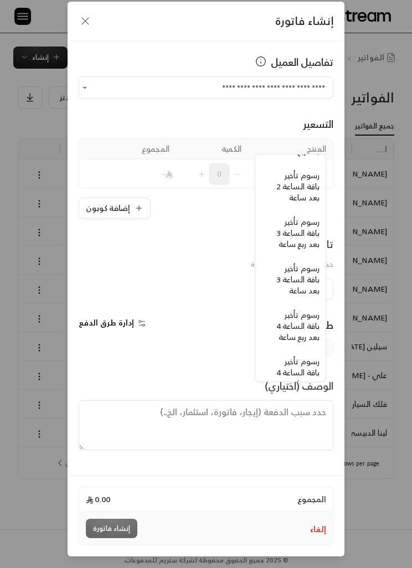
click at [288, 229] on span "رسوم تأخير باقة الساعة 3 بعد ربع ساعة" at bounding box center [297, 233] width 43 height 36
type input "**********"
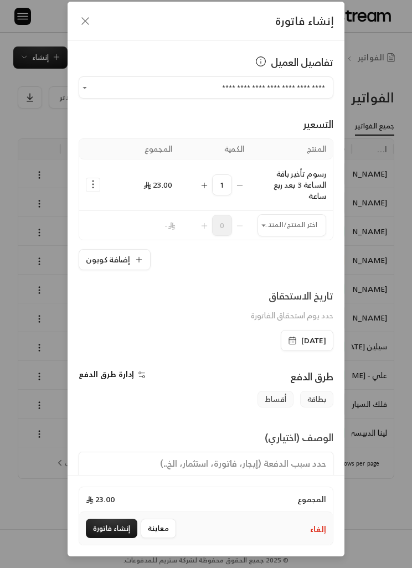
click at [264, 220] on icon "Open" at bounding box center [264, 225] width 10 height 10
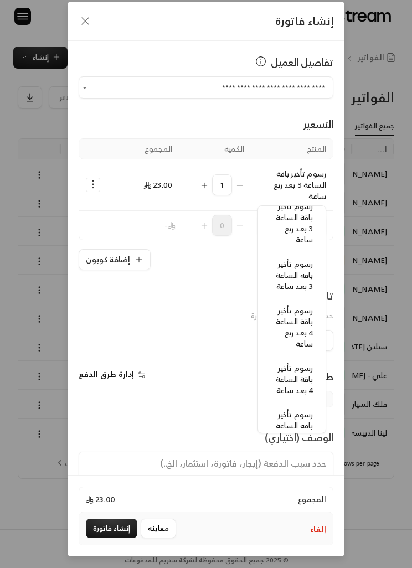
scroll to position [383, 0]
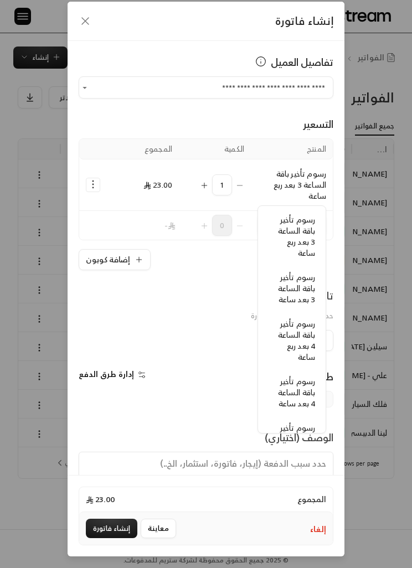
click at [299, 247] on span "رسوم تأخير باقة الساعة 3 بعد ربع ساعة" at bounding box center [296, 236] width 37 height 47
type input "**********"
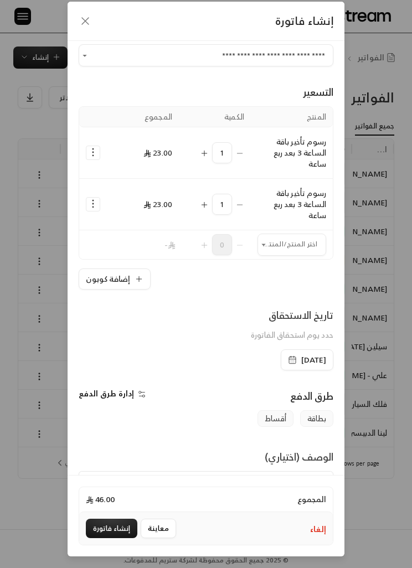
scroll to position [34, 0]
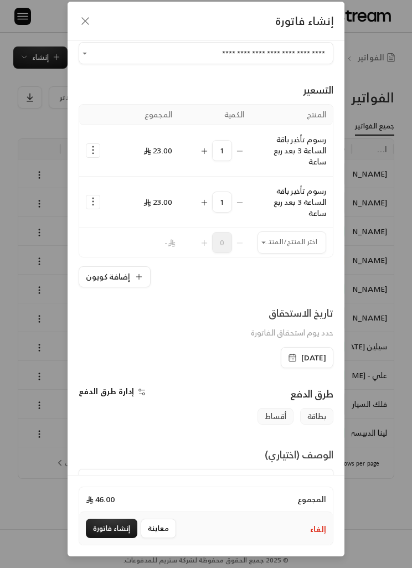
click at [116, 525] on button "إنشاء فاتورة" at bounding box center [111, 528] width 51 height 19
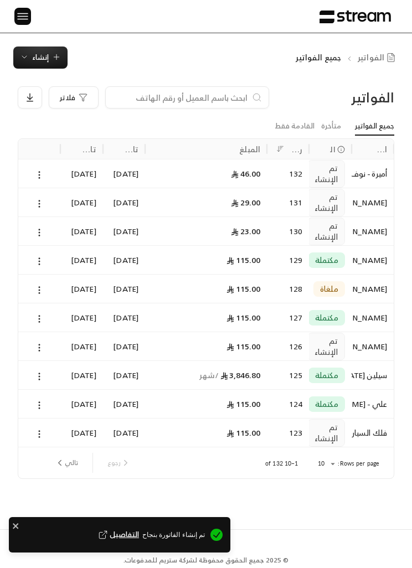
click at [38, 64] on button "إنشاء" at bounding box center [40, 58] width 54 height 22
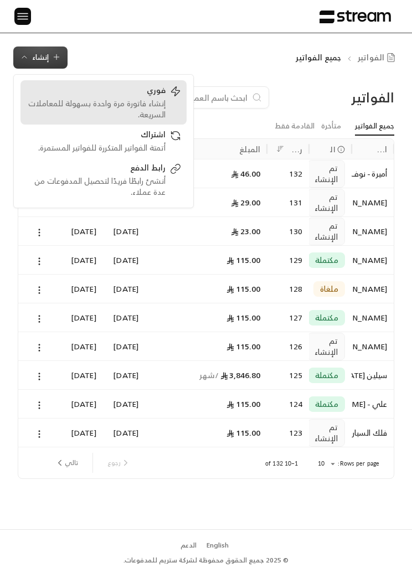
click at [102, 95] on div "فوري" at bounding box center [96, 91] width 140 height 13
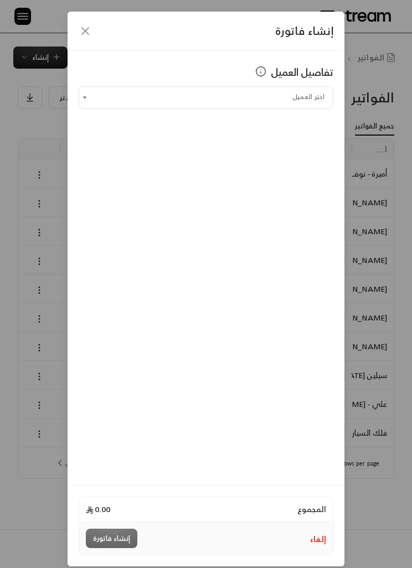
click at [115, 100] on input "اختر العميل" at bounding box center [206, 97] width 255 height 18
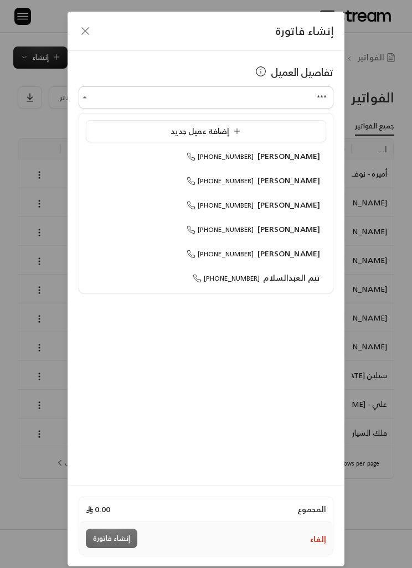
click at [299, 259] on span "[PERSON_NAME]" at bounding box center [288, 253] width 63 height 14
type input "**********"
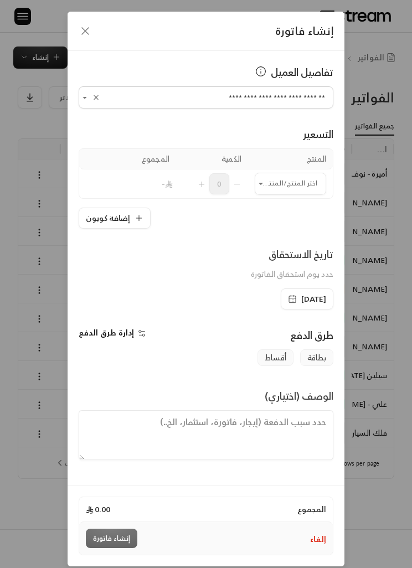
click at [313, 187] on input "اختر العميل" at bounding box center [290, 183] width 71 height 18
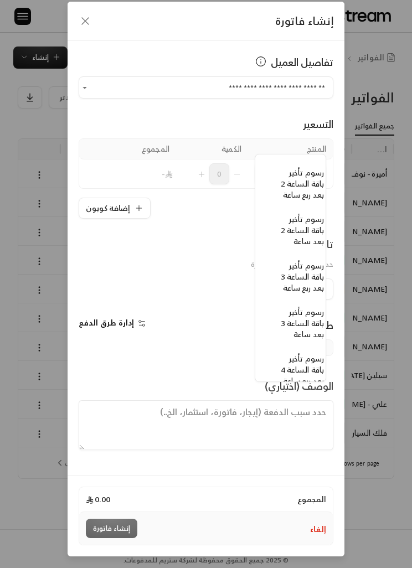
scroll to position [314, -9]
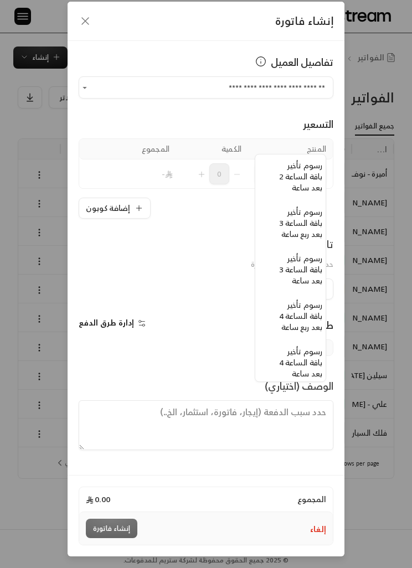
click at [302, 319] on span "رسوم تأخير باقة الساعة 4 بعد ربع ساعة" at bounding box center [300, 316] width 43 height 36
type input "**********"
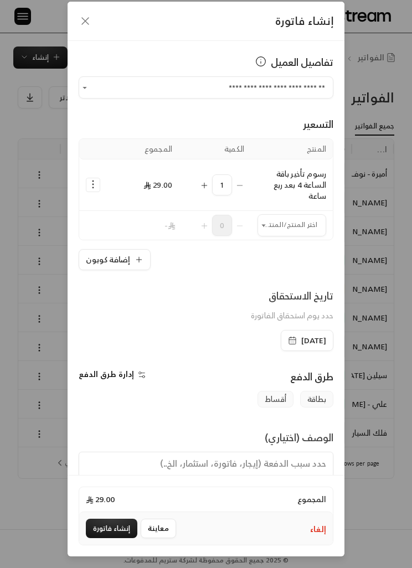
click at [200, 181] on icon "Selected Products" at bounding box center [204, 185] width 9 height 9
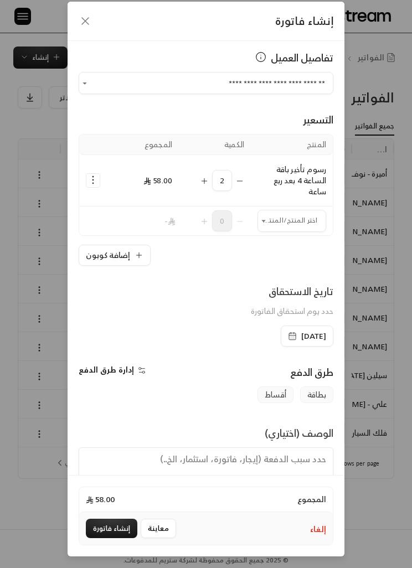
scroll to position [4, 0]
click at [120, 530] on button "إنشاء فاتورة" at bounding box center [111, 528] width 51 height 19
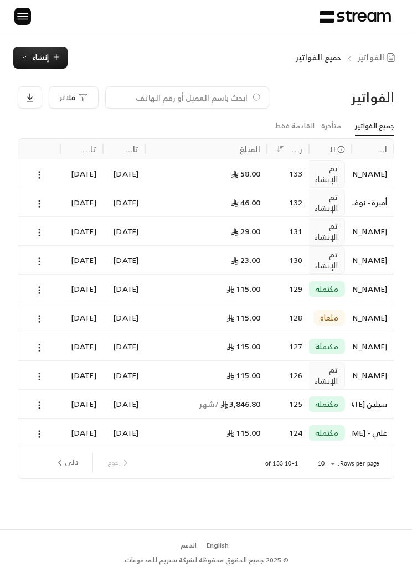
click at [45, 59] on span "إنشاء" at bounding box center [40, 57] width 17 height 13
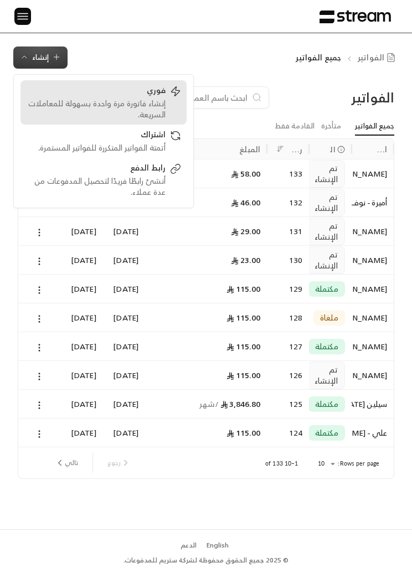
click at [123, 92] on div "فوري" at bounding box center [96, 91] width 140 height 13
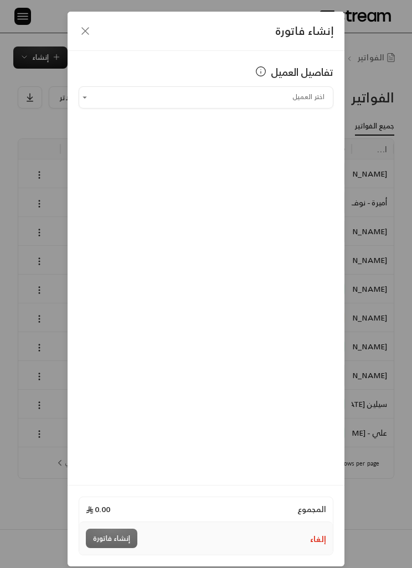
click at [138, 93] on input "اختر العميل" at bounding box center [206, 97] width 255 height 18
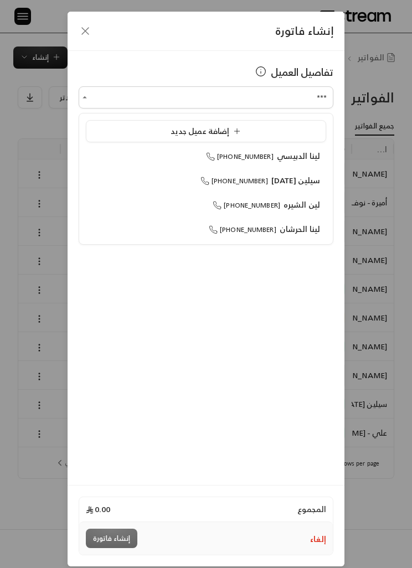
click at [215, 231] on icon at bounding box center [213, 229] width 9 height 9
type input "**********"
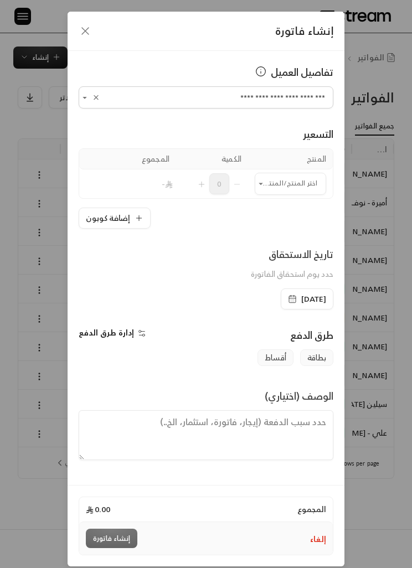
click at [296, 192] on input "اختر العميل" at bounding box center [290, 183] width 71 height 18
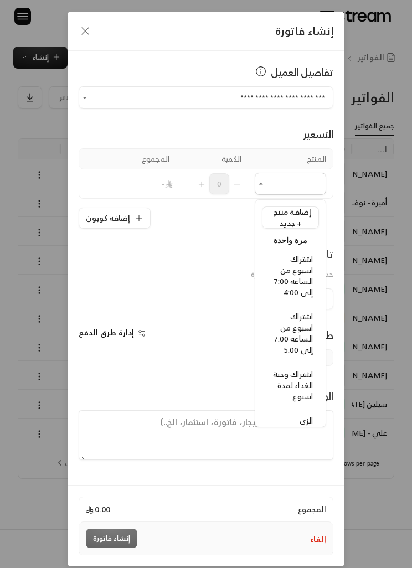
click at [331, 106] on input "**********" at bounding box center [206, 97] width 255 height 18
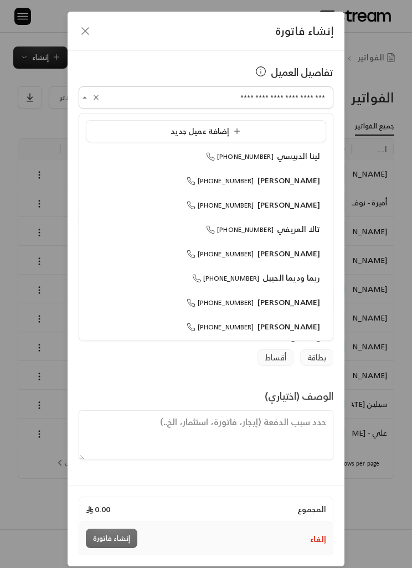
scroll to position [518, 0]
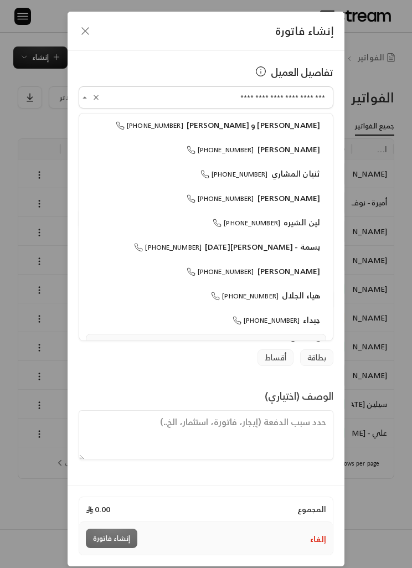
click at [83, 33] on icon "button" at bounding box center [85, 31] width 7 height 7
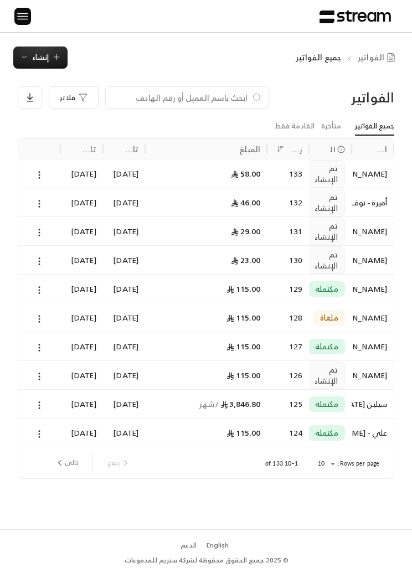
click at [51, 56] on span "إنشاء" at bounding box center [40, 57] width 41 height 13
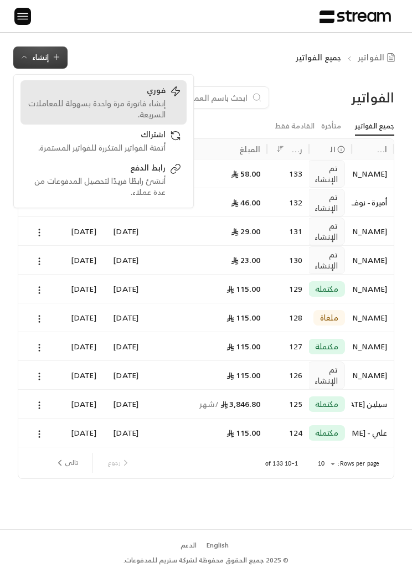
click at [152, 100] on div "إنشاء فاتورة مرة واحدة بسهولة للمعاملات السريعة." at bounding box center [96, 109] width 140 height 22
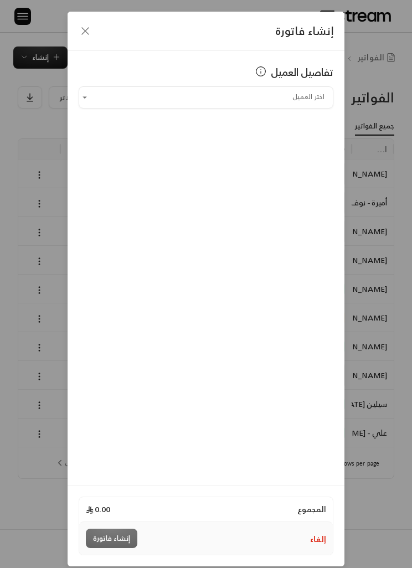
click at [292, 106] on input "اختر العميل" at bounding box center [206, 97] width 255 height 18
click at [293, 189] on li "لينا [PERSON_NAME] [PHONE_NUMBER]" at bounding box center [206, 180] width 240 height 21
type input "**********"
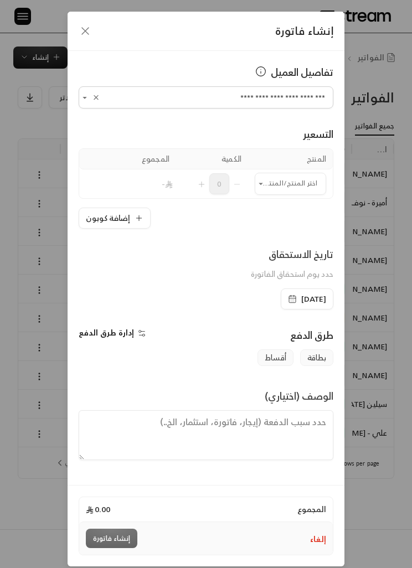
click at [302, 185] on input "اختر العميل" at bounding box center [290, 183] width 71 height 18
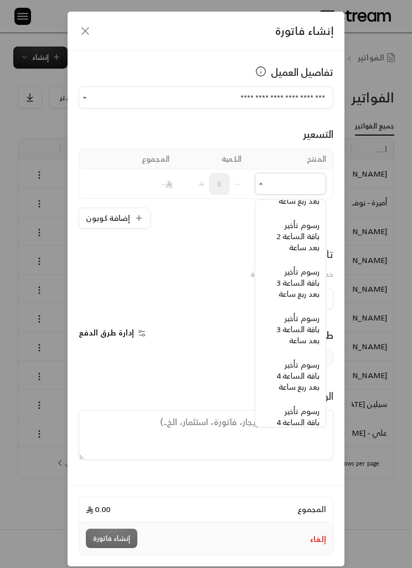
scroll to position [308, -7]
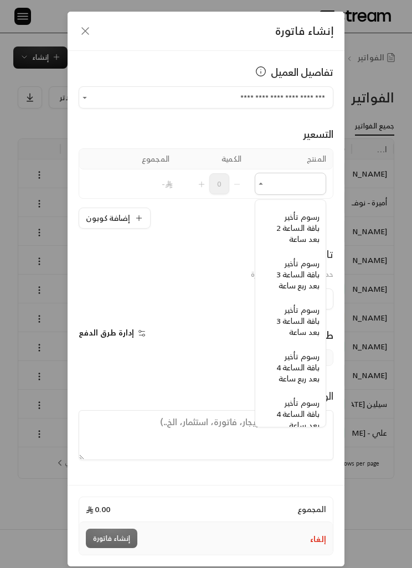
click at [309, 283] on span "رسوم تأخير باقة الساعة 3 بعد ربع ساعة" at bounding box center [297, 274] width 43 height 36
type input "**********"
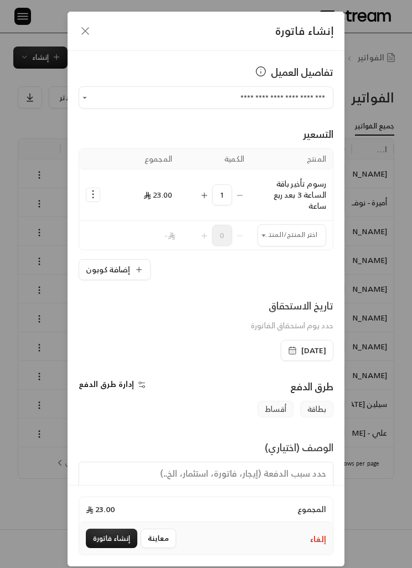
click at [189, 197] on div "1" at bounding box center [214, 194] width 59 height 21
click at [203, 199] on icon "Selected Products" at bounding box center [204, 195] width 9 height 9
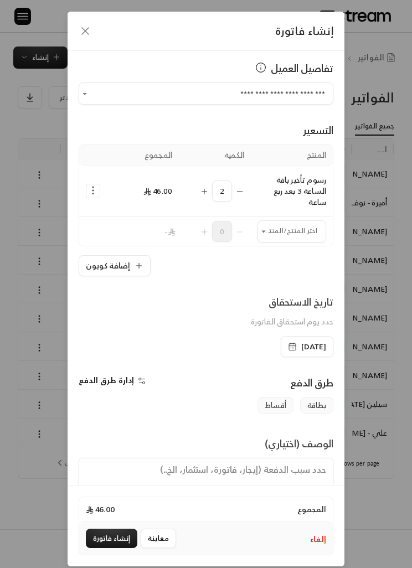
scroll to position [32, 0]
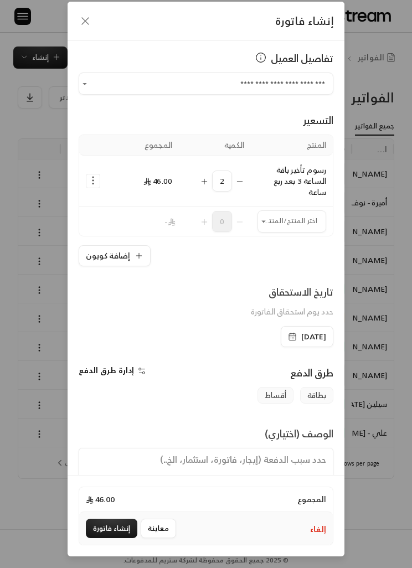
click at [122, 538] on button "إنشاء فاتورة" at bounding box center [111, 528] width 51 height 19
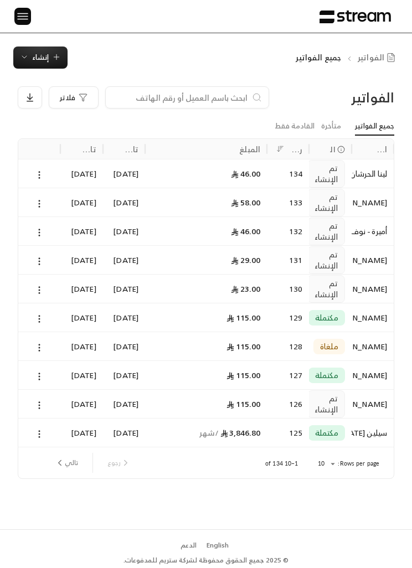
click at [39, 56] on span "إنشاء" at bounding box center [40, 57] width 17 height 13
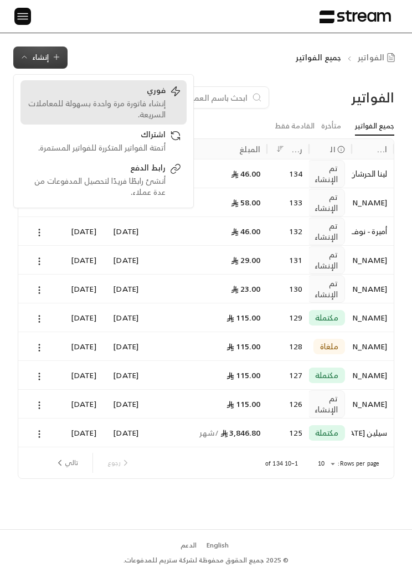
click at [111, 101] on div "إنشاء فاتورة مرة واحدة بسهولة للمعاملات السريعة." at bounding box center [96, 109] width 140 height 22
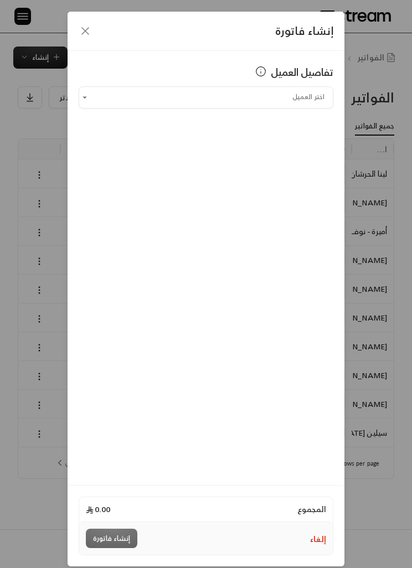
click at [159, 96] on input "اختر العميل" at bounding box center [206, 97] width 255 height 18
type input "*"
click at [307, 162] on span "سيلين [DATE]" at bounding box center [295, 156] width 49 height 14
type input "**********"
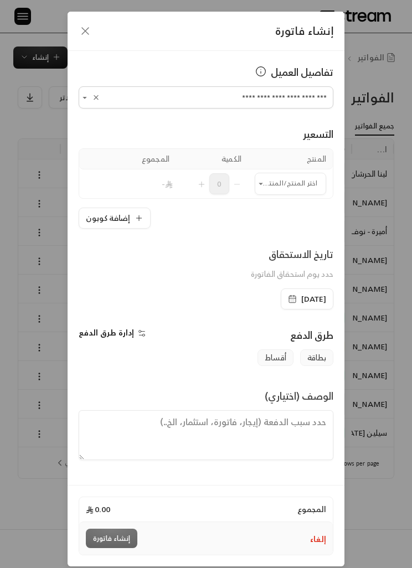
click at [293, 177] on input "اختر العميل" at bounding box center [290, 183] width 71 height 18
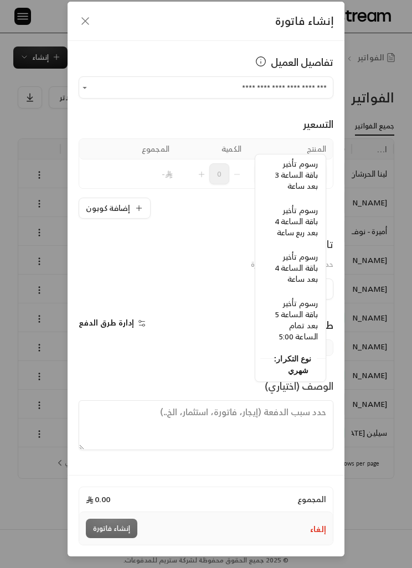
scroll to position [410, -3]
click at [286, 318] on span "رسوم تأخير باقة الساعة 5 بعد تمام الساعة 5:00" at bounding box center [294, 318] width 43 height 47
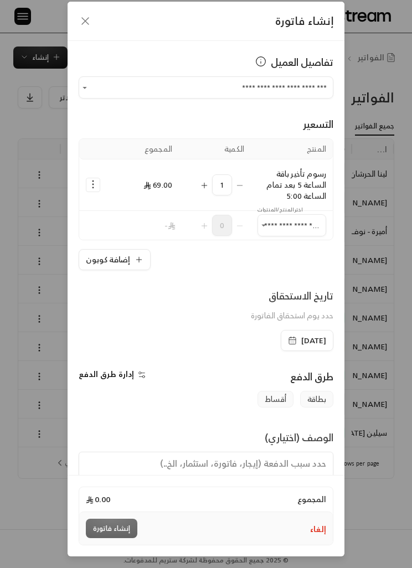
type input "**********"
click at [204, 174] on button "Selected Products" at bounding box center [204, 184] width 9 height 21
click at [243, 181] on icon "Selected Products" at bounding box center [239, 185] width 9 height 9
click at [271, 216] on input "اختر العميل" at bounding box center [291, 225] width 69 height 18
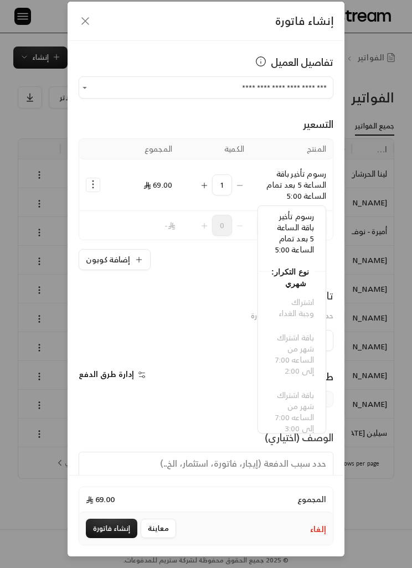
scroll to position [567, -3]
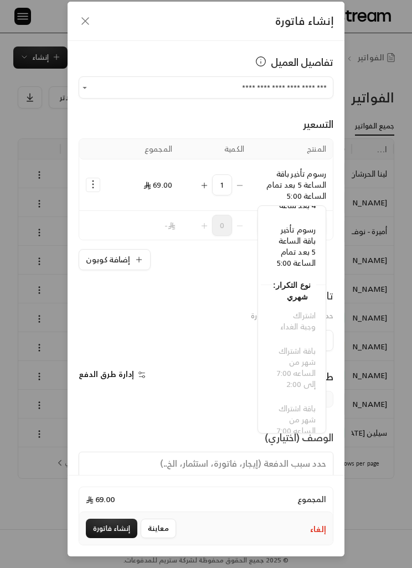
click at [293, 267] on span "رسوم تأخير باقة الساعة 5 بعد تمام الساعة 5:00" at bounding box center [296, 246] width 39 height 47
type input "**********"
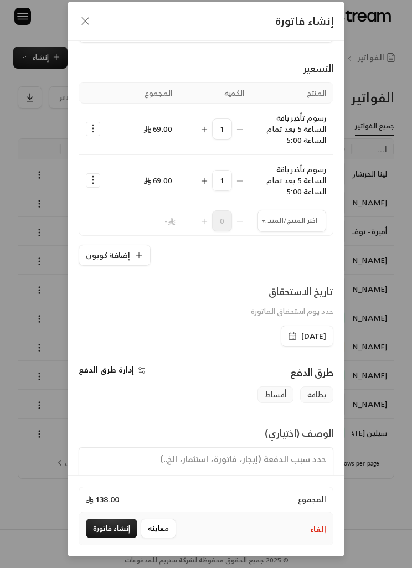
scroll to position [55, 0]
click at [273, 448] on textarea at bounding box center [206, 473] width 255 height 50
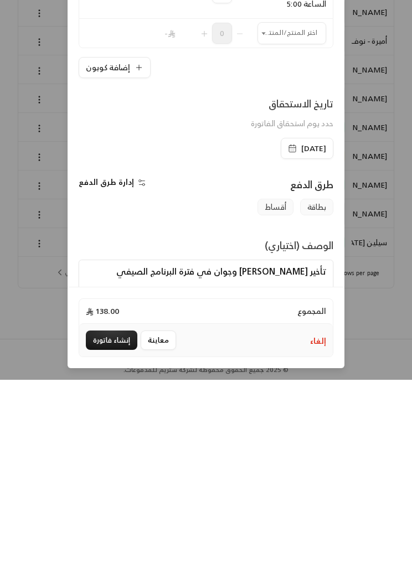
type textarea "تأخير [PERSON_NAME] وجوان في فترة البرنامج الصيفي"
click at [105, 519] on button "إنشاء فاتورة" at bounding box center [111, 528] width 51 height 19
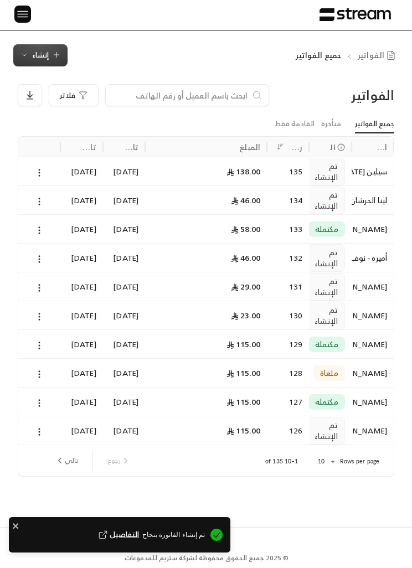
scroll to position [16, 0]
click at [46, 48] on button "إنشاء" at bounding box center [40, 55] width 54 height 22
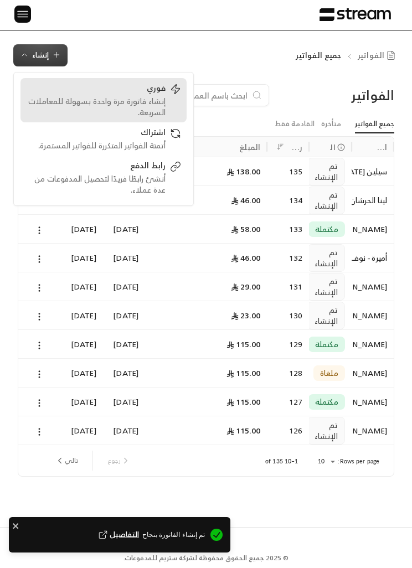
click at [115, 96] on div "إنشاء فاتورة مرة واحدة بسهولة للمعاملات السريعة." at bounding box center [96, 107] width 140 height 22
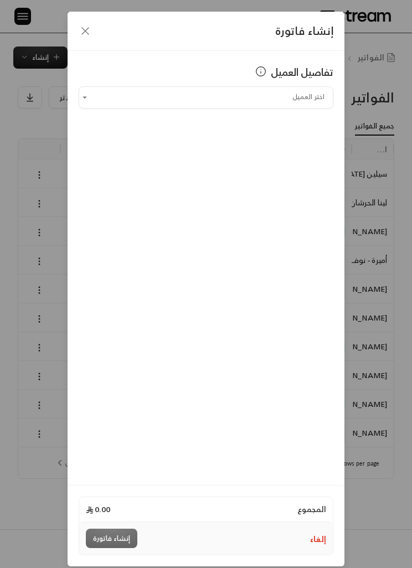
click at [199, 89] on input "اختر العميل" at bounding box center [206, 97] width 255 height 18
click at [133, 161] on div "جيداء [PHONE_NUMBER]" at bounding box center [206, 156] width 228 height 11
type input "**********"
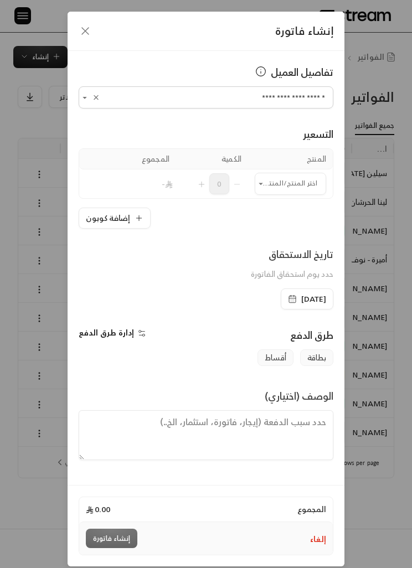
click at [291, 182] on input "اختر العميل" at bounding box center [290, 183] width 71 height 18
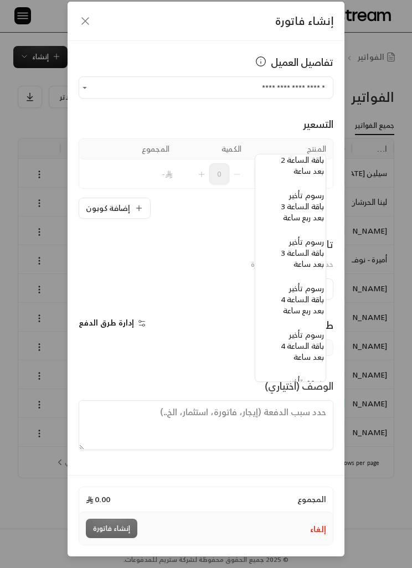
scroll to position [330, -12]
click at [312, 304] on span "رسوم تأخير باقة الساعة 4 بعد ربع ساعة" at bounding box center [302, 299] width 43 height 36
type input "**********"
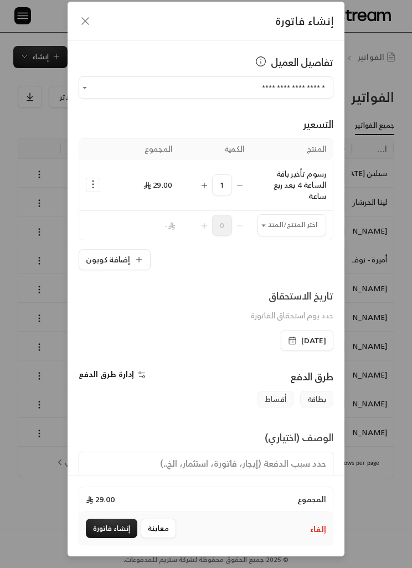
click at [201, 174] on button "Selected Products" at bounding box center [204, 184] width 9 height 21
click at [199, 174] on div "1" at bounding box center [214, 184] width 59 height 21
click at [200, 181] on icon "Selected Products" at bounding box center [204, 185] width 9 height 9
click at [198, 174] on div "2" at bounding box center [214, 184] width 59 height 21
click at [201, 181] on icon "Selected Products" at bounding box center [204, 185] width 9 height 9
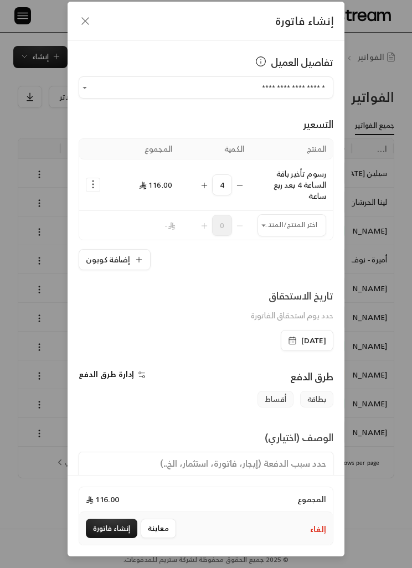
click at [201, 181] on icon "Selected Products" at bounding box center [204, 185] width 9 height 9
click at [206, 181] on icon "Selected Products" at bounding box center [204, 185] width 9 height 9
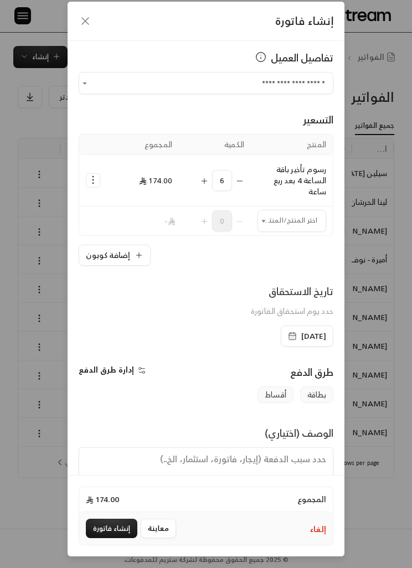
scroll to position [4, 0]
click at [121, 534] on button "إنشاء فاتورة" at bounding box center [111, 528] width 51 height 19
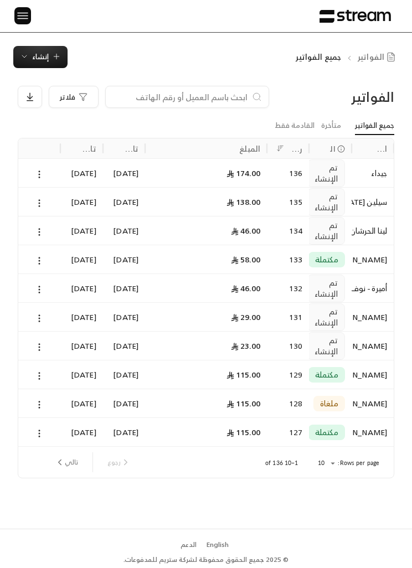
click at [37, 48] on button "إنشاء" at bounding box center [40, 57] width 54 height 22
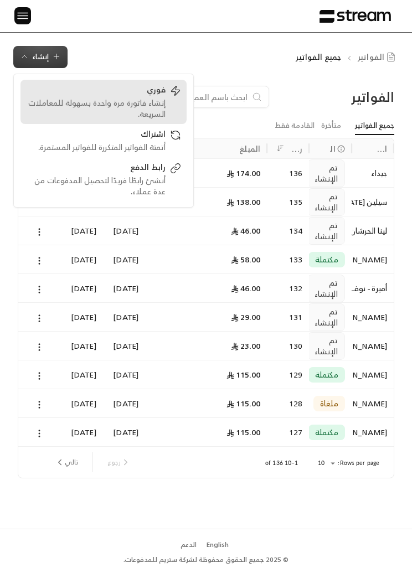
click at [161, 97] on div "إنشاء فاتورة مرة واحدة بسهولة للمعاملات السريعة." at bounding box center [96, 108] width 140 height 22
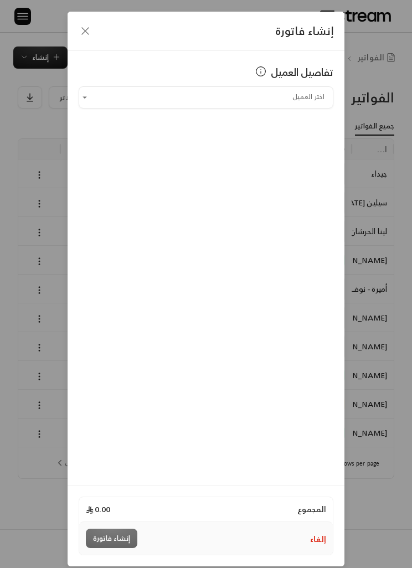
click at [302, 97] on input "اختر العميل" at bounding box center [206, 97] width 255 height 18
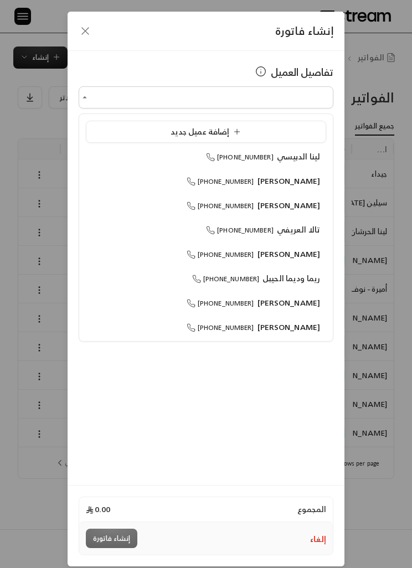
scroll to position [1, 0]
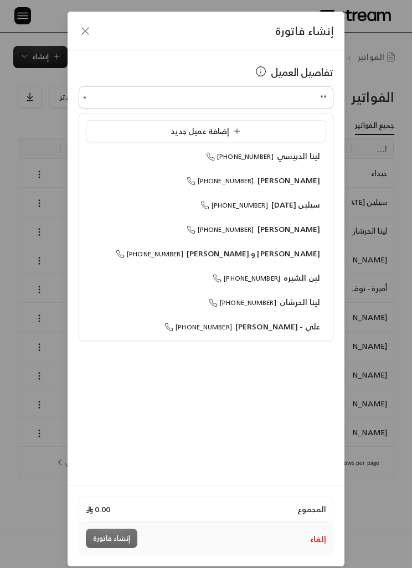
type input "*"
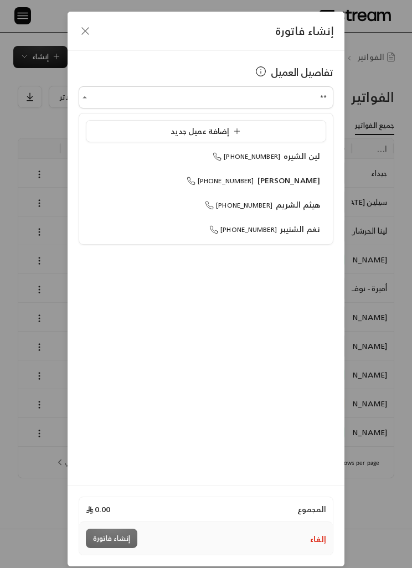
type input "*"
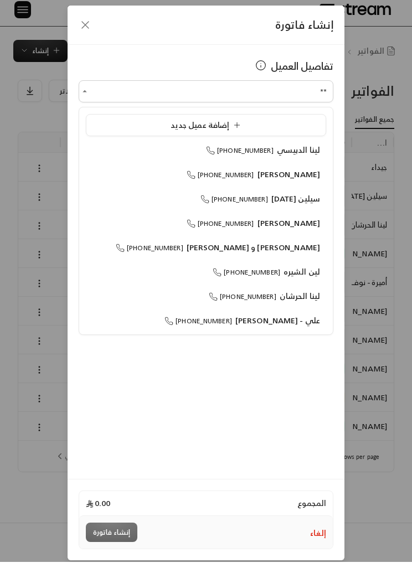
scroll to position [0, 0]
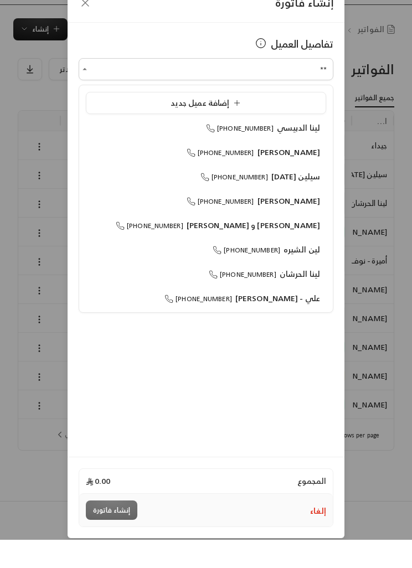
type input "*"
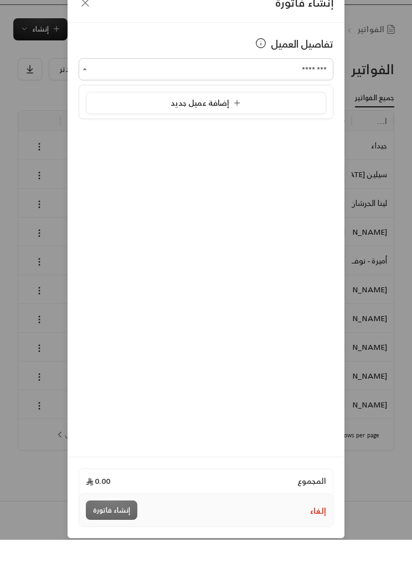
type input "*********"
click at [283, 126] on div "إضافة عميل جديد" at bounding box center [206, 131] width 228 height 11
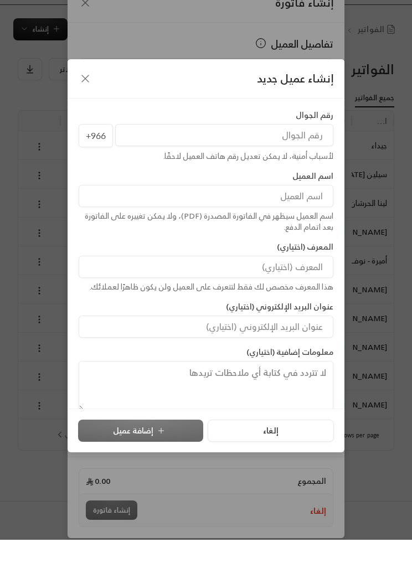
scroll to position [28, 0]
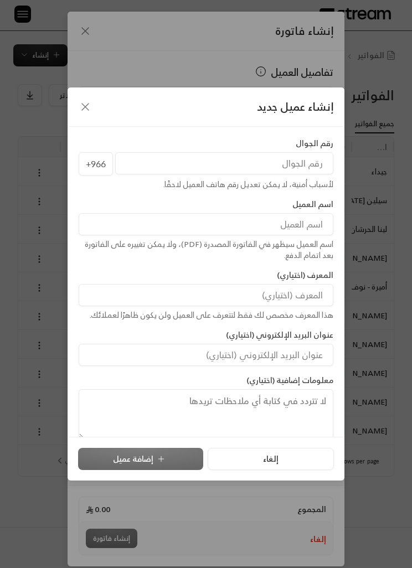
click at [308, 157] on input "tel" at bounding box center [224, 163] width 218 height 22
click at [304, 162] on input "tel" at bounding box center [224, 163] width 218 height 22
paste input "545166193"
type input "545166193"
click at [314, 226] on input at bounding box center [206, 224] width 255 height 22
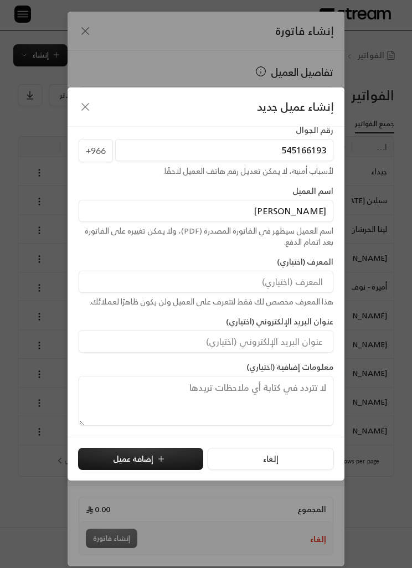
scroll to position [13, 0]
type input "[PERSON_NAME]"
click at [319, 252] on div "رقم الجوال [PHONE_NUMBER] لأسباب أمنية، لا يمكن تعديل رقم هاتف العميل لاحقًا. ا…" at bounding box center [206, 275] width 265 height 301
click at [178, 457] on button "إضافة عميل" at bounding box center [140, 459] width 125 height 22
type input "**********"
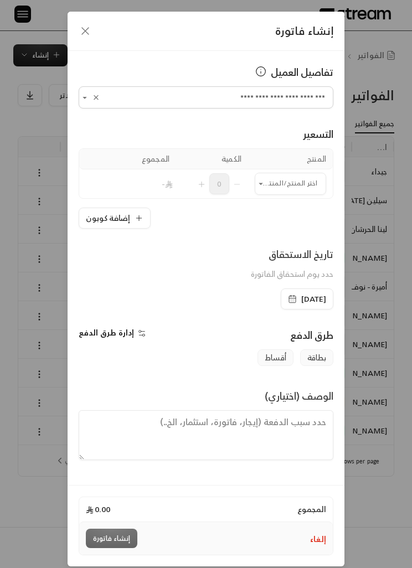
click at [305, 179] on input "اختر العميل" at bounding box center [290, 183] width 71 height 18
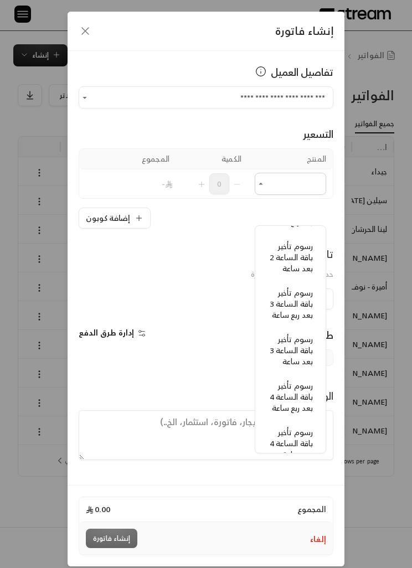
scroll to position [304, 0]
click at [298, 286] on span "رسوم تأخير باقة الساعة 3 بعد ربع ساعة" at bounding box center [291, 304] width 43 height 36
type input "**********"
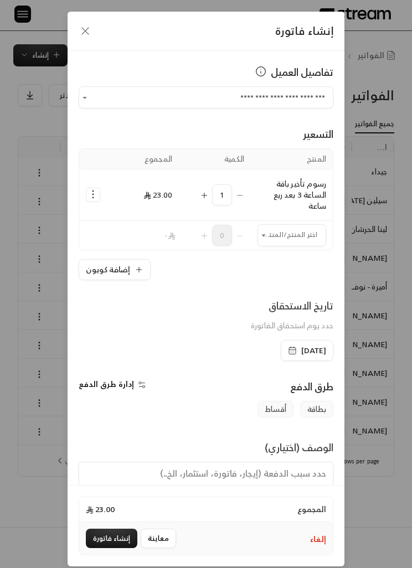
click at [195, 198] on div "1" at bounding box center [214, 194] width 59 height 21
click at [203, 193] on icon "Selected Products" at bounding box center [204, 195] width 9 height 9
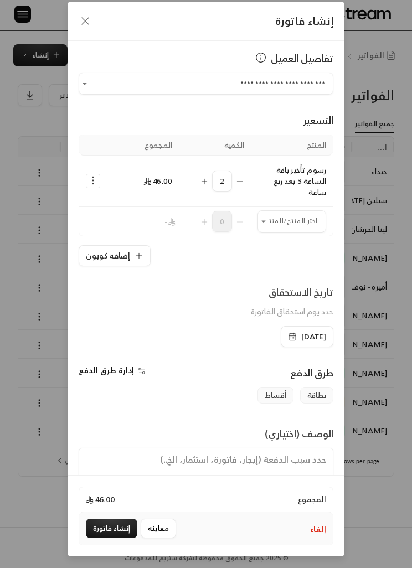
scroll to position [45, 0]
click at [114, 529] on button "إنشاء فاتورة" at bounding box center [111, 528] width 51 height 19
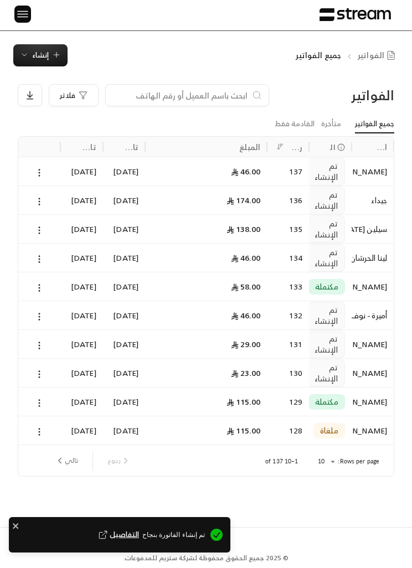
click at [45, 49] on span "إنشاء" at bounding box center [40, 55] width 17 height 13
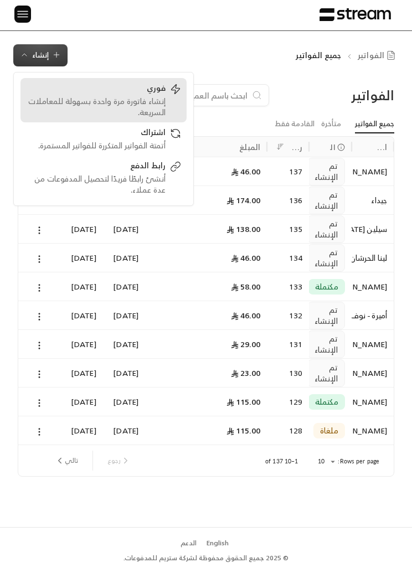
click at [157, 82] on div "فوري" at bounding box center [96, 88] width 140 height 13
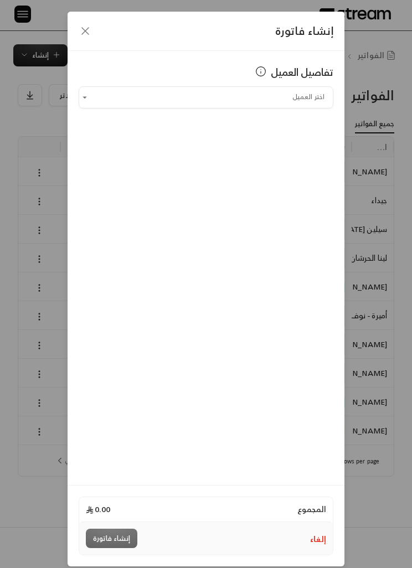
click at [294, 97] on input "اختر العميل" at bounding box center [206, 97] width 255 height 18
type input "*"
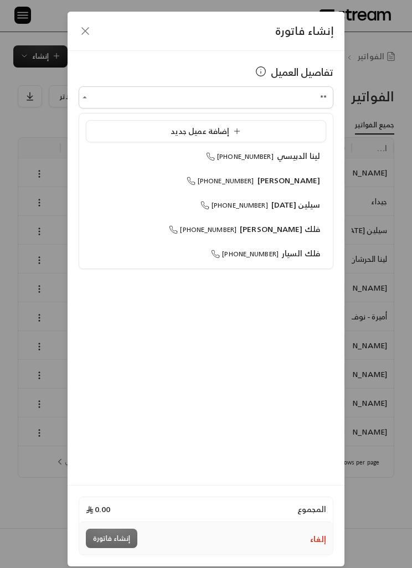
click at [296, 184] on span "[PERSON_NAME]" at bounding box center [288, 180] width 63 height 14
type input "**********"
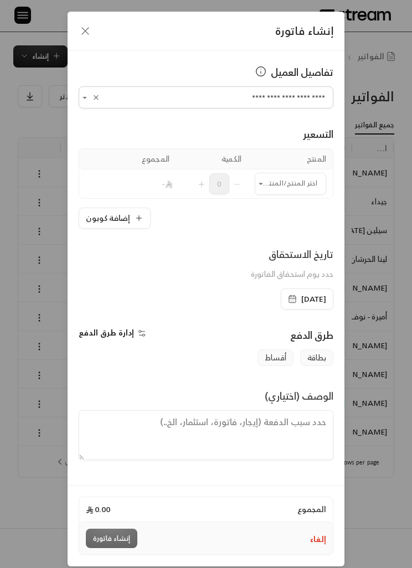
click at [306, 189] on input "اختر العميل" at bounding box center [290, 183] width 71 height 18
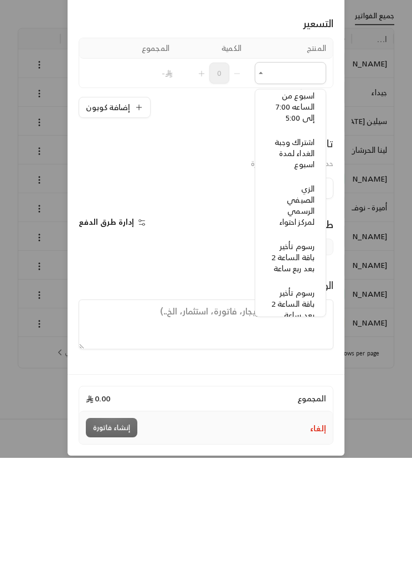
scroll to position [128, -1]
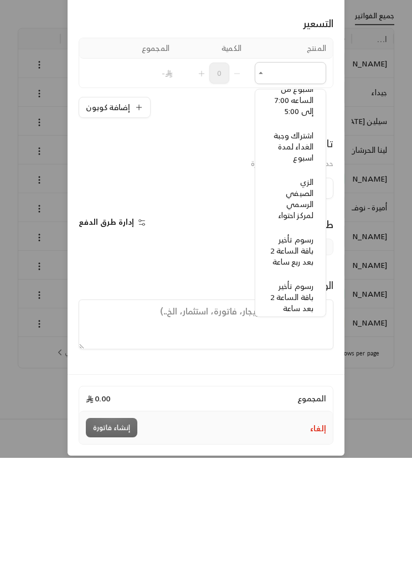
click at [308, 343] on span "رسوم تأخير باقة الساعة 2 بعد ربع ساعة" at bounding box center [291, 361] width 43 height 36
type input "**********"
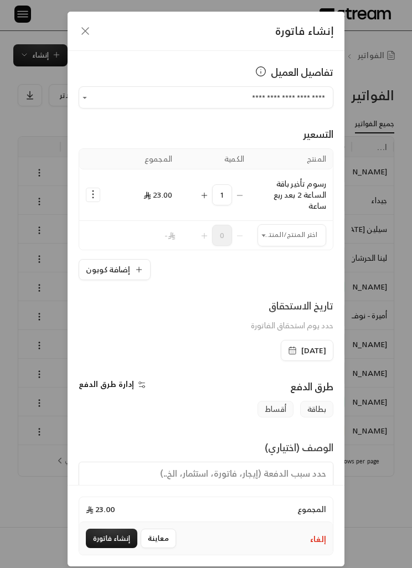
scroll to position [21, 0]
click at [205, 186] on button "Selected Products" at bounding box center [204, 194] width 9 height 21
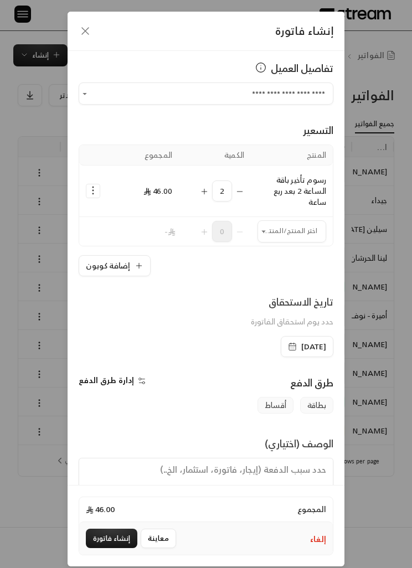
scroll to position [29, 0]
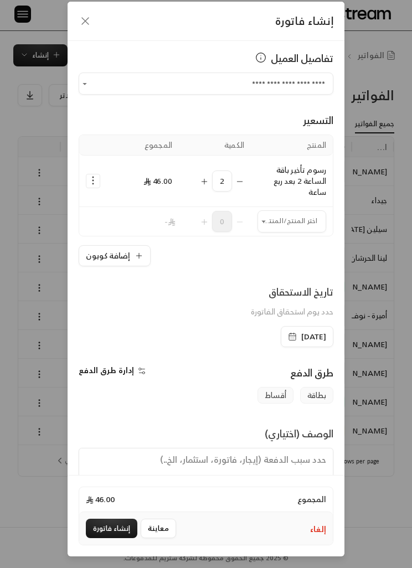
click at [112, 538] on button "إنشاء فاتورة" at bounding box center [111, 528] width 51 height 19
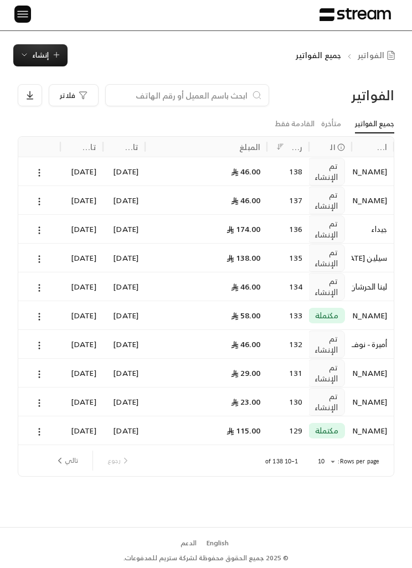
click at [313, 215] on div "تم الإنشاء" at bounding box center [326, 229] width 38 height 28
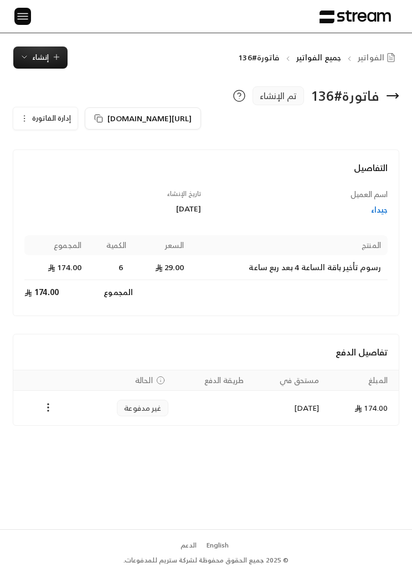
click at [35, 55] on span "إنشاء" at bounding box center [40, 57] width 17 height 13
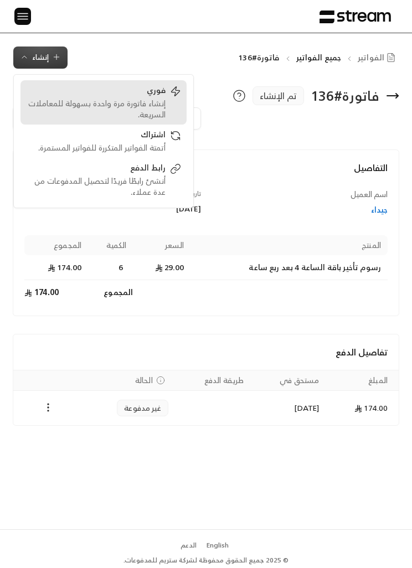
click at [88, 100] on div "إنشاء فاتورة مرة واحدة بسهولة للمعاملات السريعة." at bounding box center [96, 109] width 140 height 22
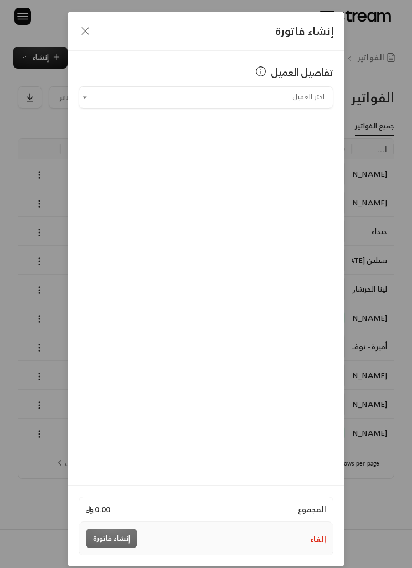
click at [127, 95] on input "اختر العميل" at bounding box center [206, 97] width 255 height 18
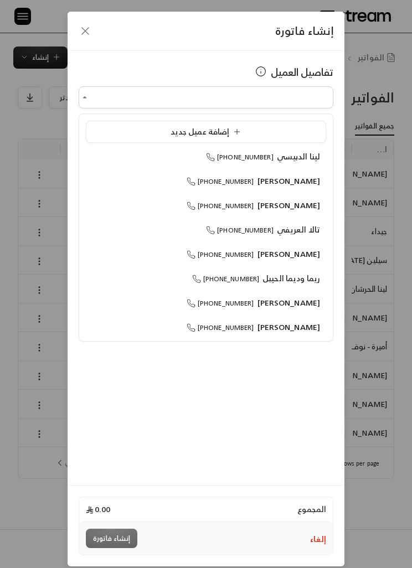
scroll to position [1, 0]
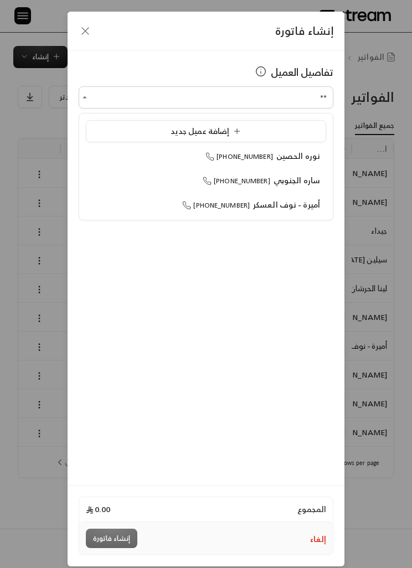
click at [299, 162] on span "نوره الحصين" at bounding box center [298, 156] width 44 height 14
type input "**********"
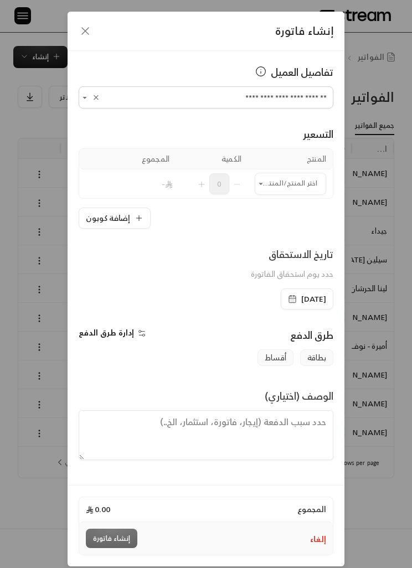
click at [93, 93] on button "Clear" at bounding box center [96, 97] width 13 height 13
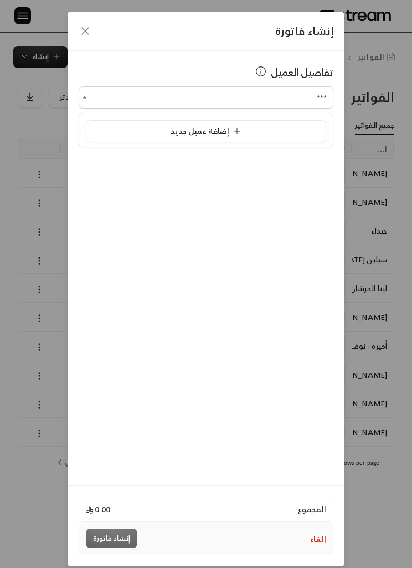
type input "****"
click at [144, 133] on div "إضافة عميل جديد" at bounding box center [206, 131] width 228 height 11
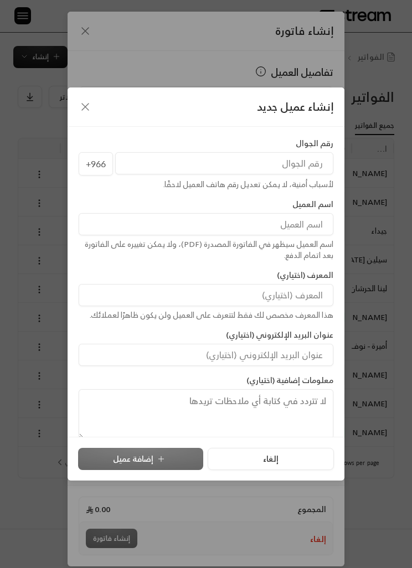
click at [297, 164] on input "tel" at bounding box center [224, 163] width 218 height 22
type input "550066770"
click at [308, 222] on input at bounding box center [206, 224] width 255 height 22
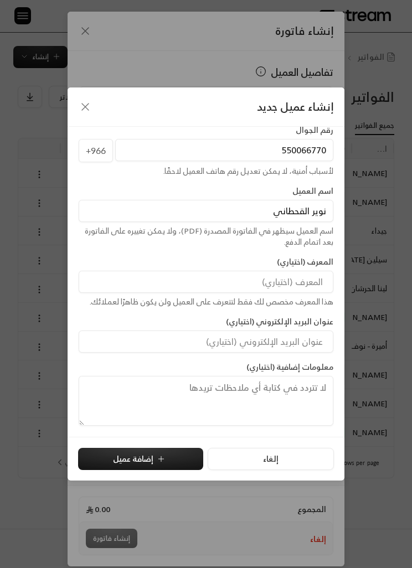
scroll to position [13, 0]
type input "نوير القحطاني"
click at [192, 261] on div "المعرف (اختياري) هذا المعرف مخصص لك فقط لتتعرف على العميل ولن يكون ظاهرًا لعملا…" at bounding box center [206, 281] width 265 height 51
click at [172, 456] on button "إضافة عميل" at bounding box center [140, 459] width 125 height 22
type input "**********"
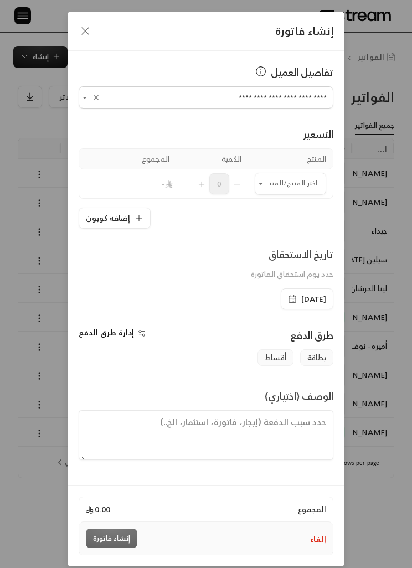
click at [308, 180] on input "اختر العميل" at bounding box center [290, 183] width 71 height 18
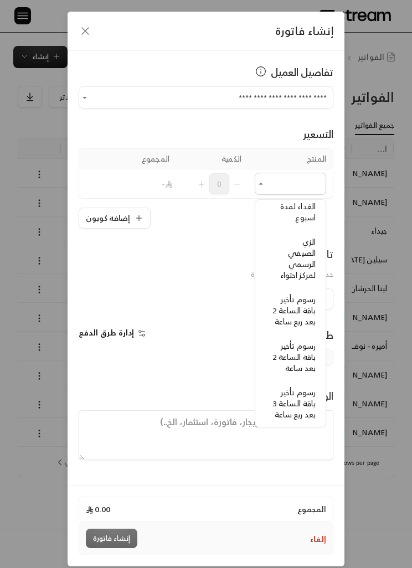
scroll to position [184, -2]
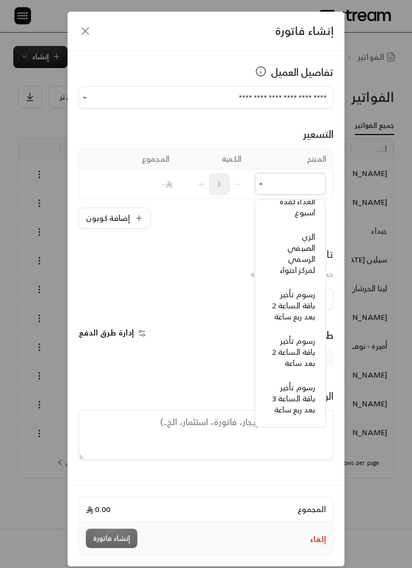
click at [307, 309] on span "رسوم تأخير باقة الساعة 2 بعد ربع ساعة" at bounding box center [293, 305] width 43 height 36
type input "**********"
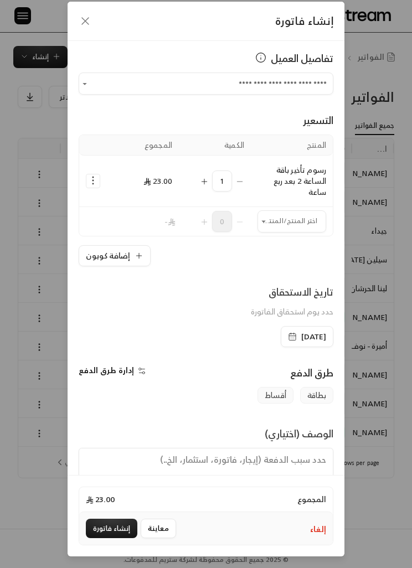
scroll to position [45, 0]
click at [116, 524] on button "إنشاء فاتورة" at bounding box center [111, 528] width 51 height 19
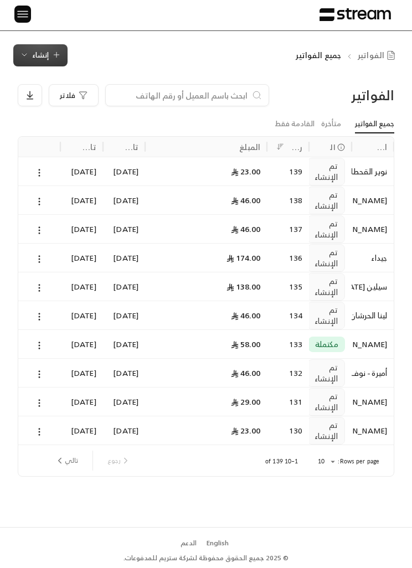
scroll to position [0, 0]
